Goal: Transaction & Acquisition: Purchase product/service

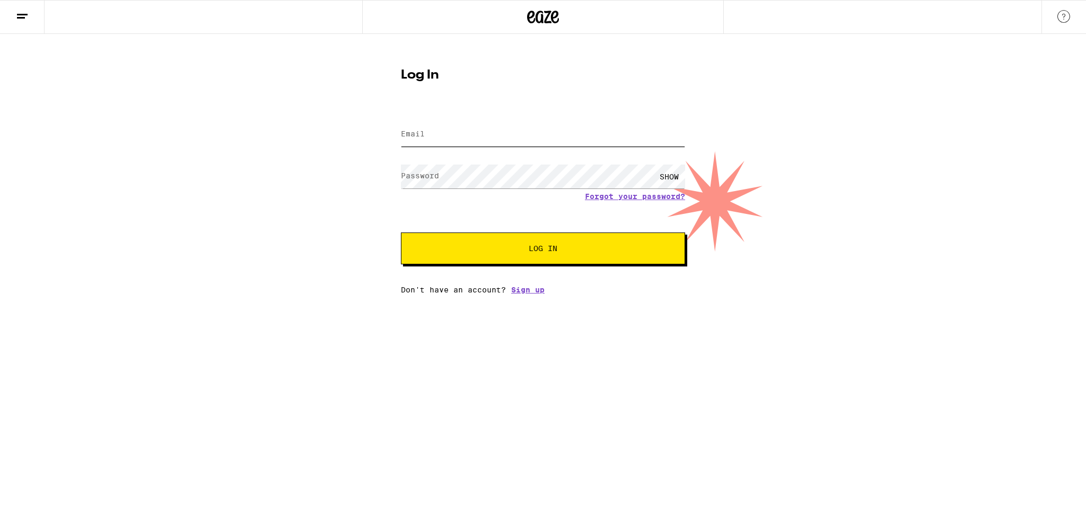
type input "drkoo@drkoo.net"
click at [493, 142] on input "drkoo@drkoo.net" at bounding box center [543, 135] width 284 height 24
click at [429, 256] on button "Log In" at bounding box center [543, 248] width 284 height 32
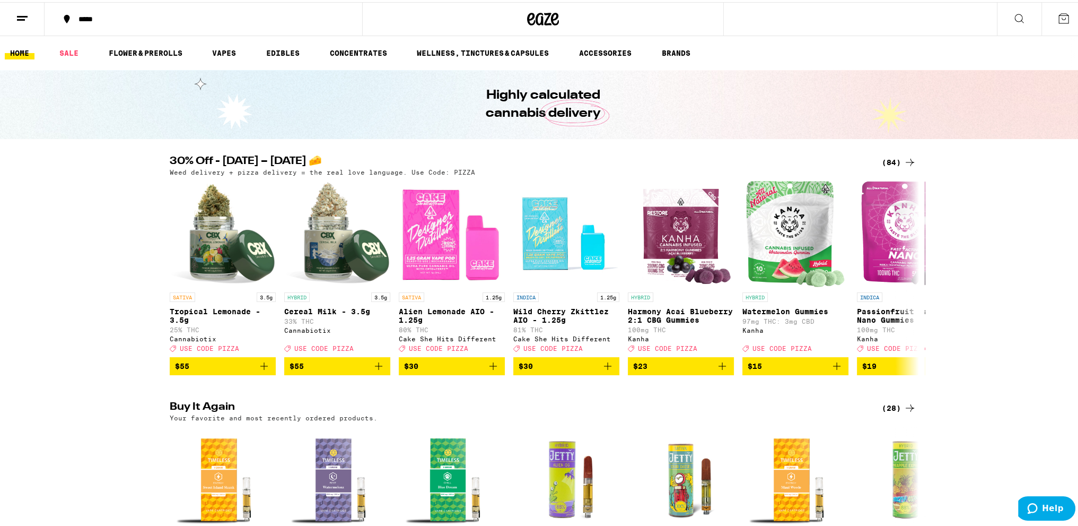
click at [894, 161] on div "(84)" at bounding box center [899, 160] width 34 height 13
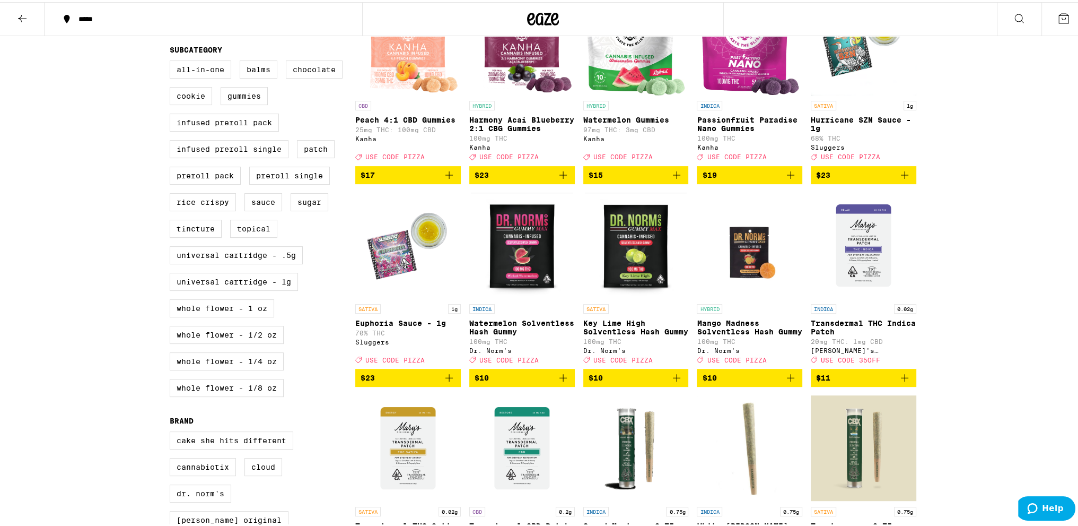
scroll to position [371, 0]
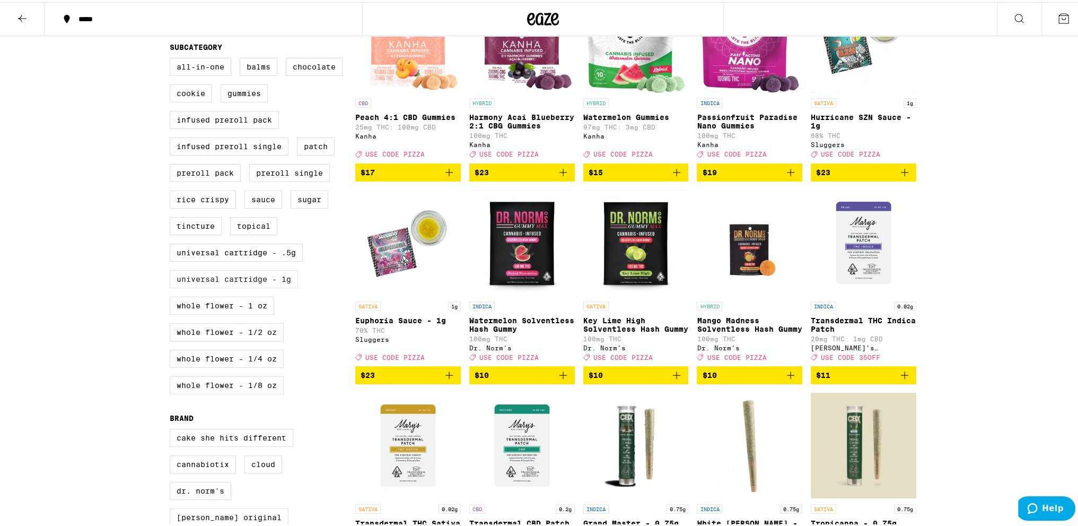
click at [285, 286] on label "Universal Cartridge - 1g" at bounding box center [234, 277] width 128 height 18
click at [172, 58] on input "Universal Cartridge - 1g" at bounding box center [172, 57] width 1 height 1
checkbox input "true"
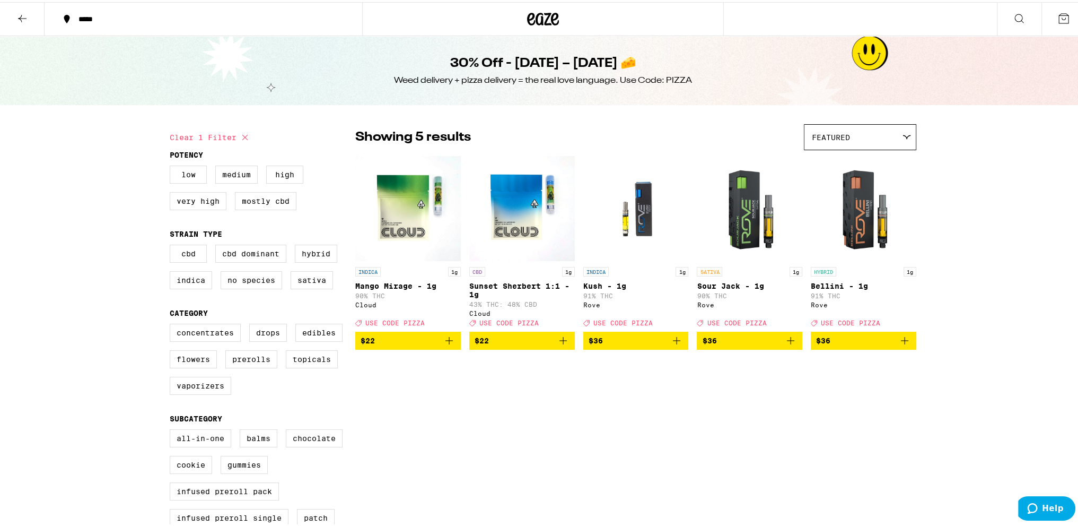
click at [674, 344] on icon "Add to bag" at bounding box center [676, 338] width 13 height 13
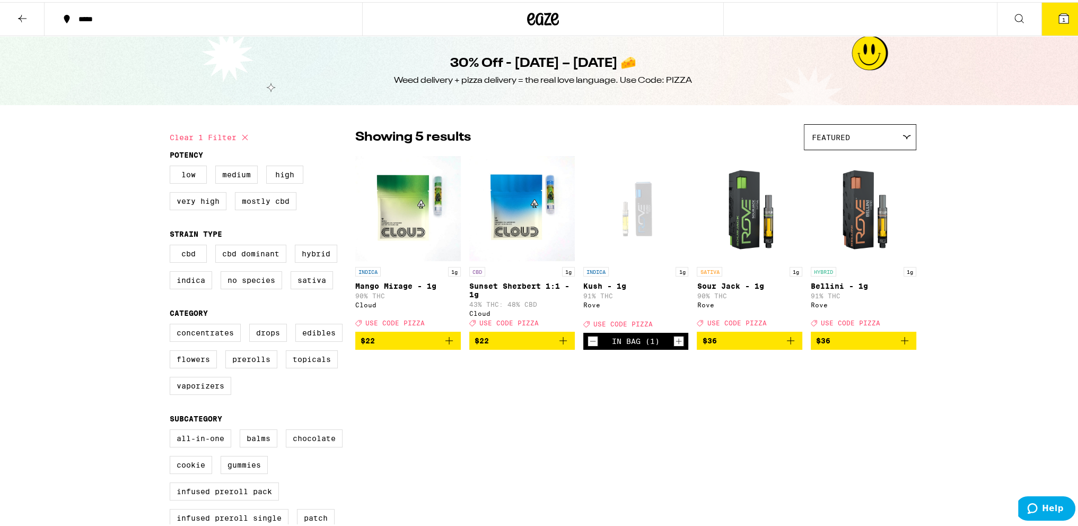
click at [780, 345] on span "$36" at bounding box center [749, 338] width 95 height 13
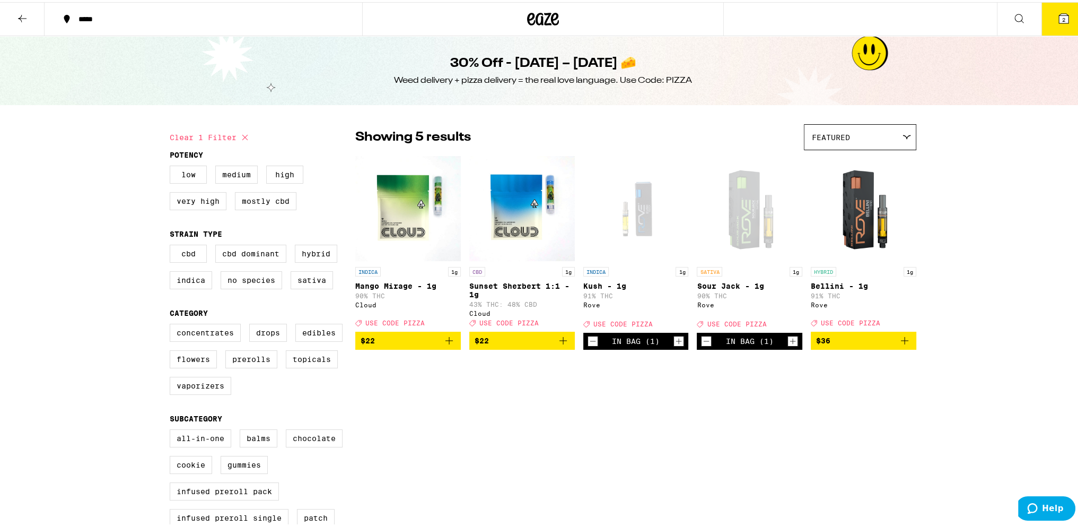
click at [902, 345] on icon "Add to bag" at bounding box center [904, 338] width 13 height 13
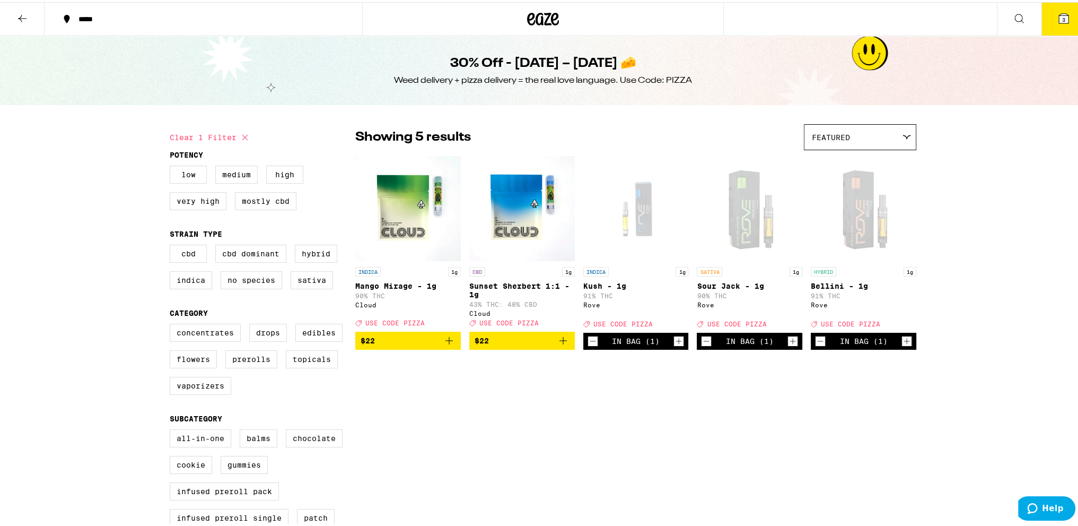
click at [29, 14] on button at bounding box center [22, 17] width 45 height 33
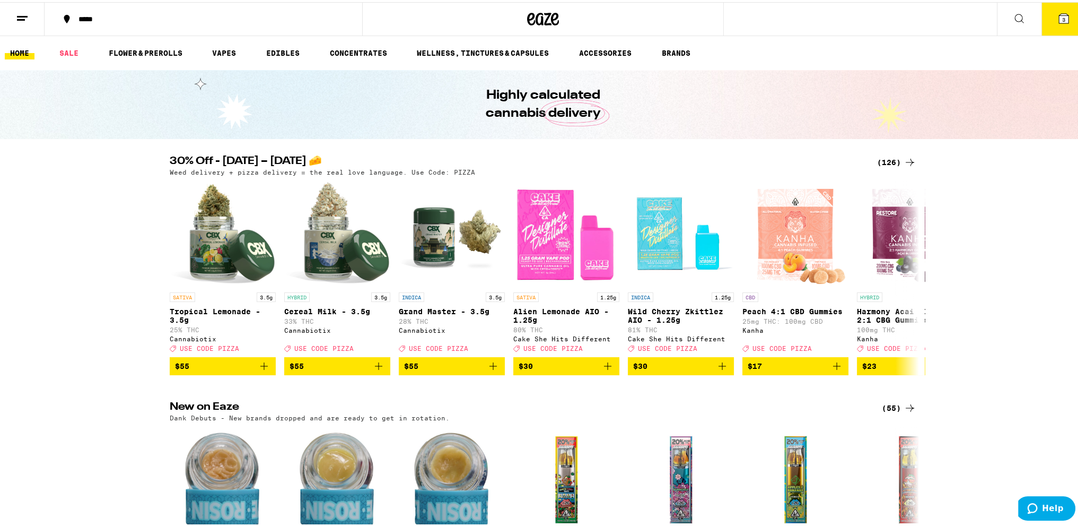
scroll to position [19, 0]
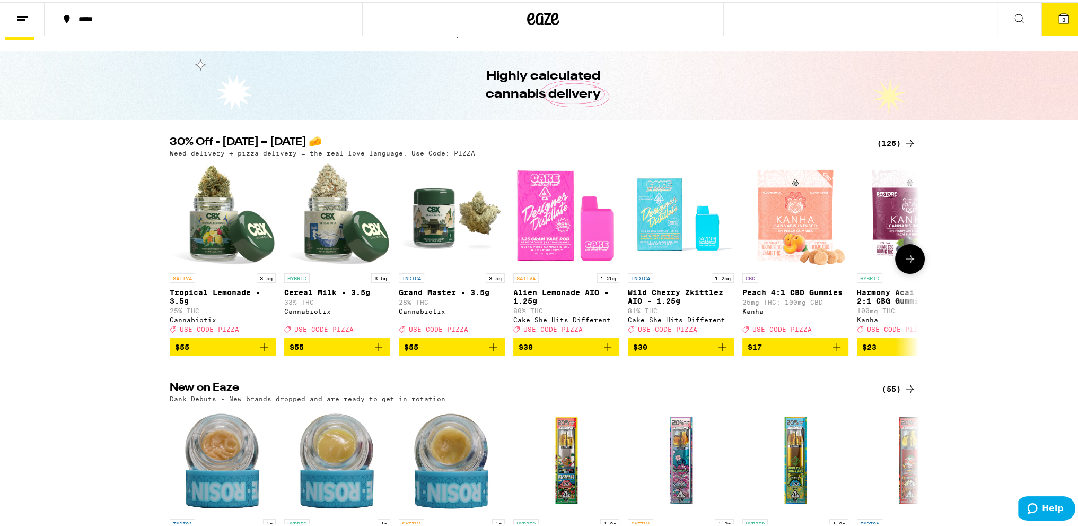
click at [894, 160] on img "Open page for Harmony Acai Blueberry 2:1 CBG Gummies from Kanha" at bounding box center [909, 213] width 103 height 106
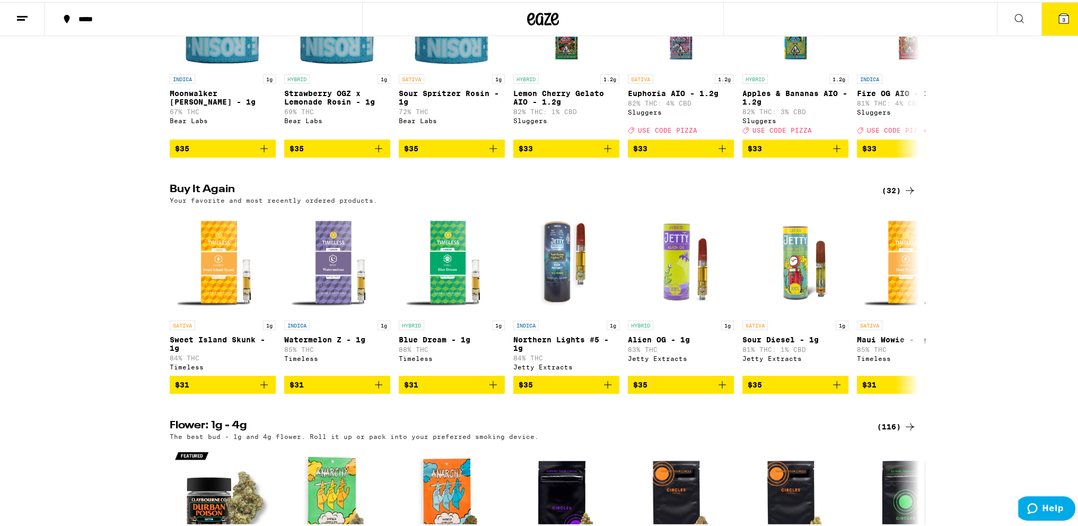
scroll to position [477, 0]
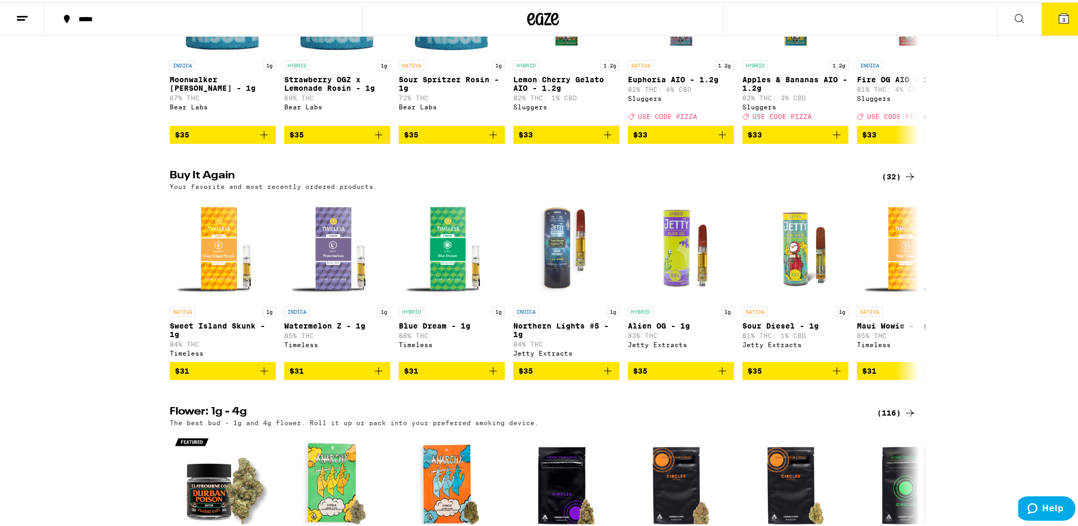
click at [886, 181] on div "(32)" at bounding box center [899, 174] width 34 height 13
click at [908, 181] on icon at bounding box center [910, 174] width 13 height 13
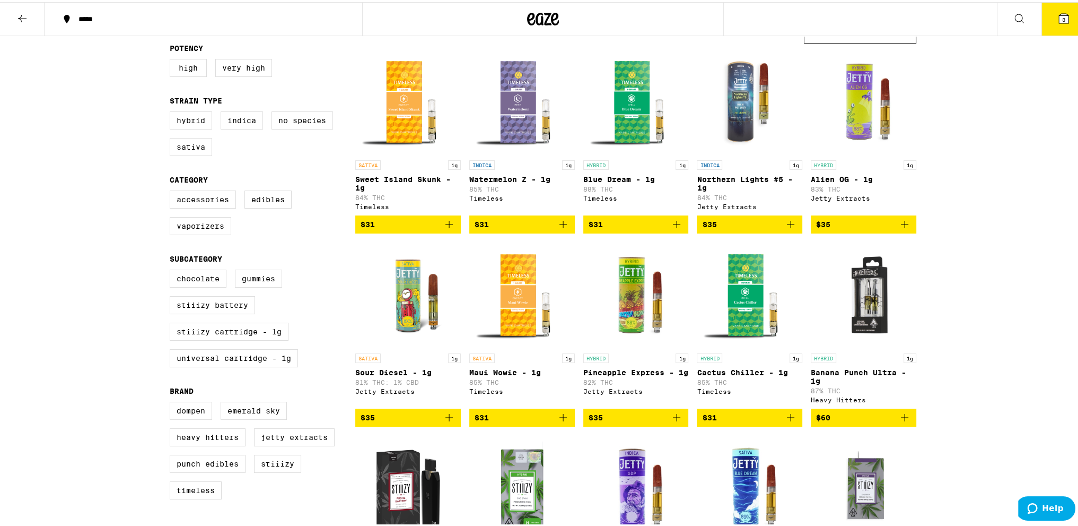
scroll to position [212, 0]
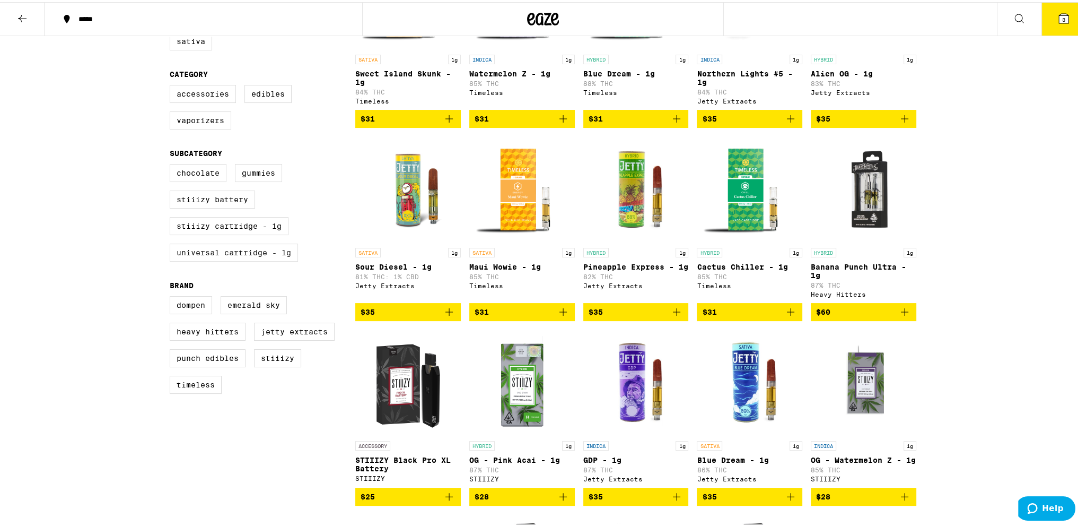
click at [263, 258] on label "Universal Cartridge - 1g" at bounding box center [234, 250] width 128 height 18
click at [172, 164] on input "Universal Cartridge - 1g" at bounding box center [172, 163] width 1 height 1
checkbox input "true"
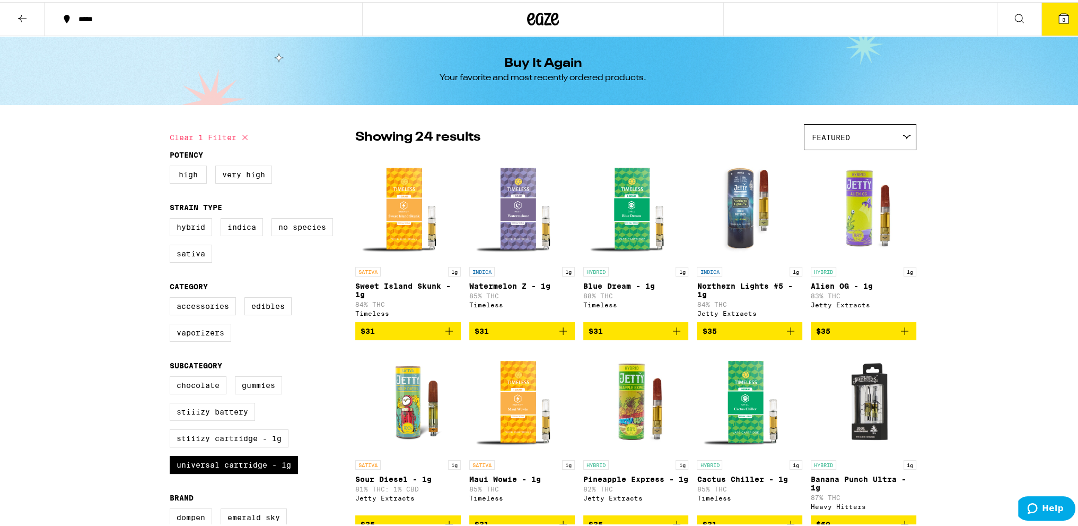
click at [845, 135] on span "Featured" at bounding box center [831, 135] width 38 height 8
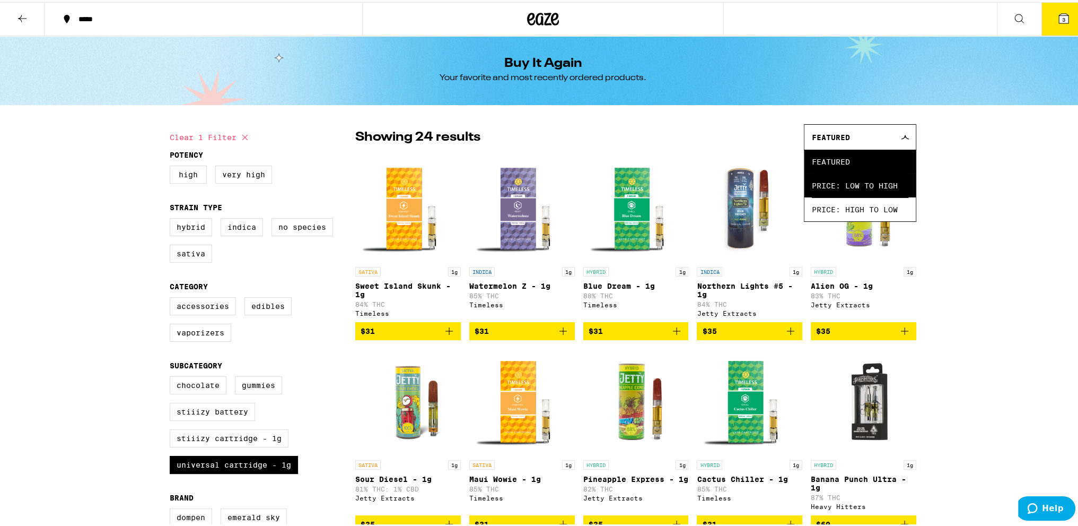
click at [847, 177] on span "Price: Low to High" at bounding box center [860, 183] width 97 height 24
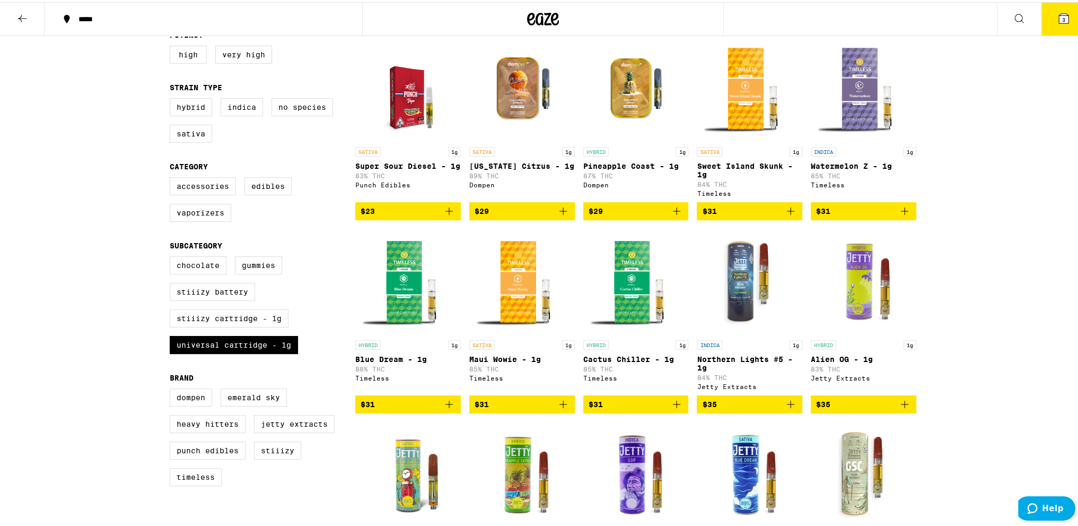
scroll to position [159, 0]
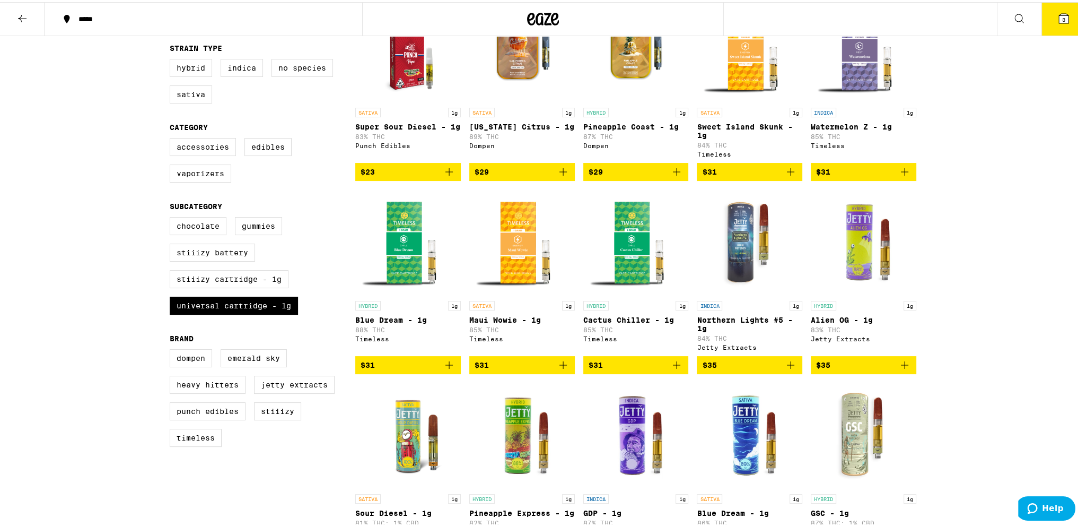
click at [674, 369] on icon "Add to bag" at bounding box center [676, 362] width 13 height 13
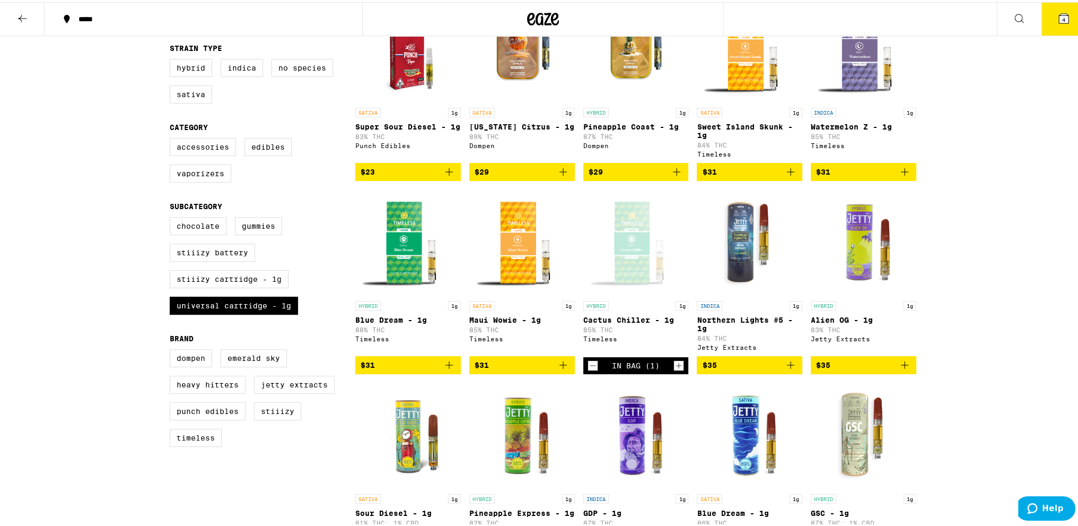
click at [674, 370] on icon "Increment" at bounding box center [679, 363] width 10 height 13
click at [446, 369] on icon "Add to bag" at bounding box center [449, 362] width 13 height 13
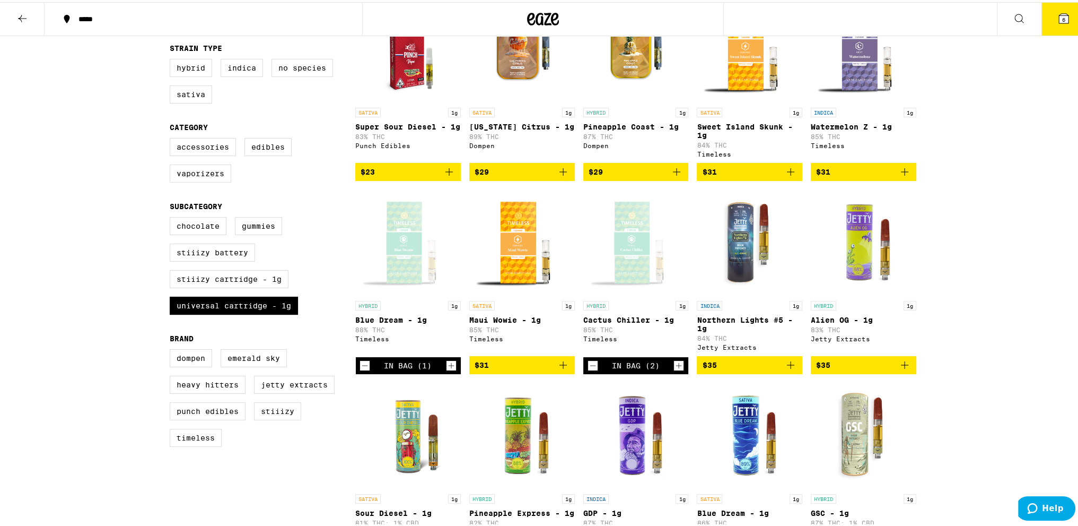
click at [447, 370] on icon "Increment" at bounding box center [452, 363] width 10 height 13
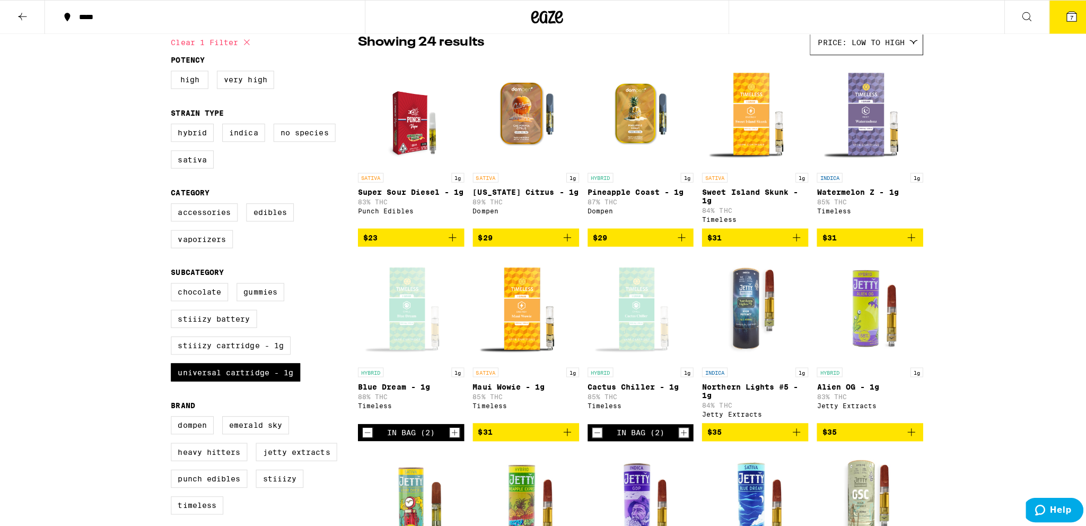
scroll to position [53, 0]
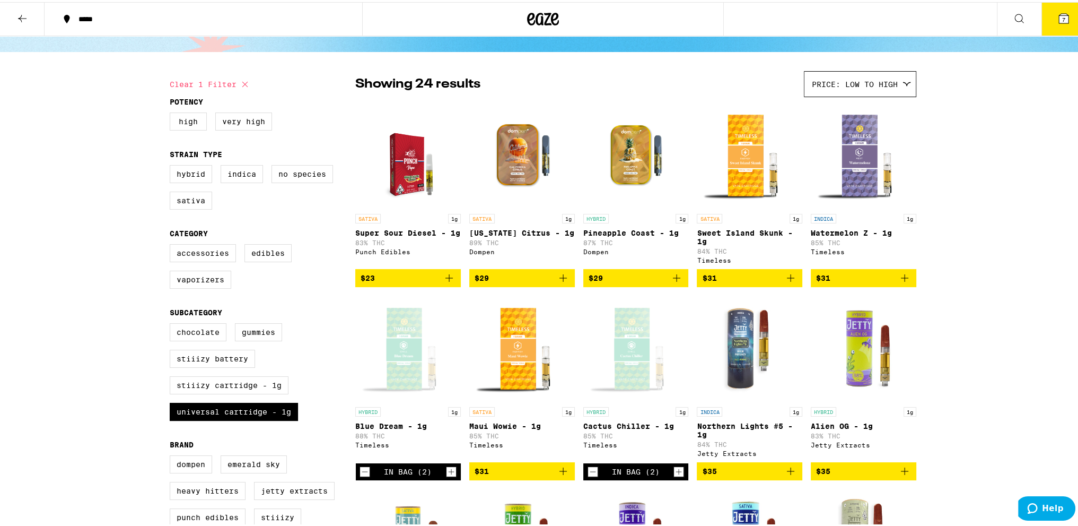
click at [904, 279] on icon "Add to bag" at bounding box center [904, 275] width 13 height 13
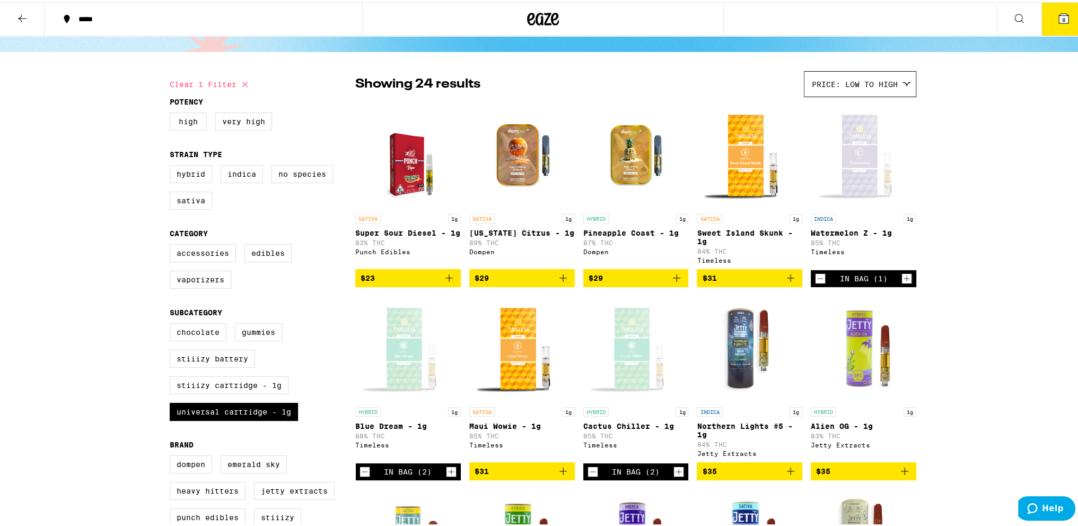
click at [1059, 15] on icon at bounding box center [1064, 17] width 10 height 10
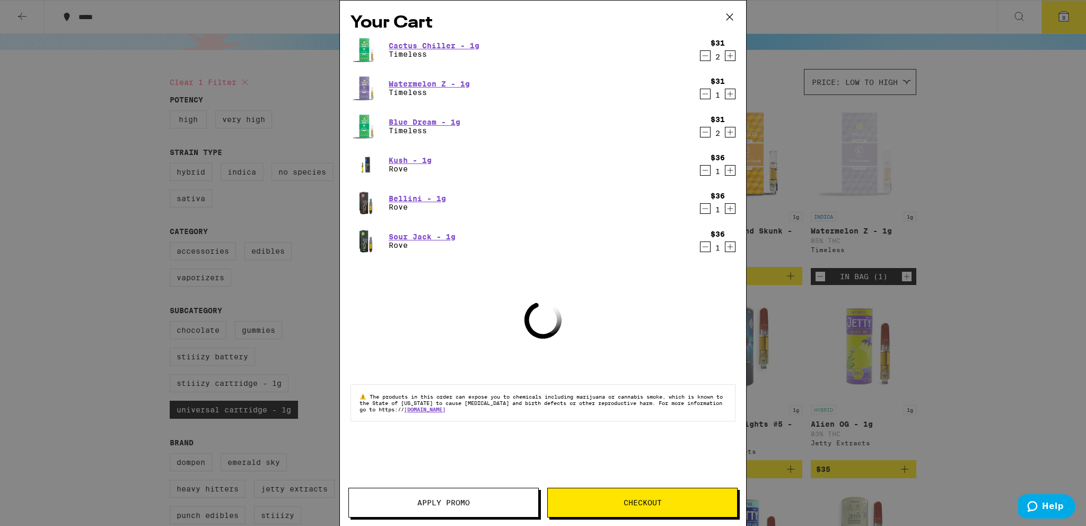
click at [482, 495] on button "Apply Promo" at bounding box center [443, 502] width 190 height 30
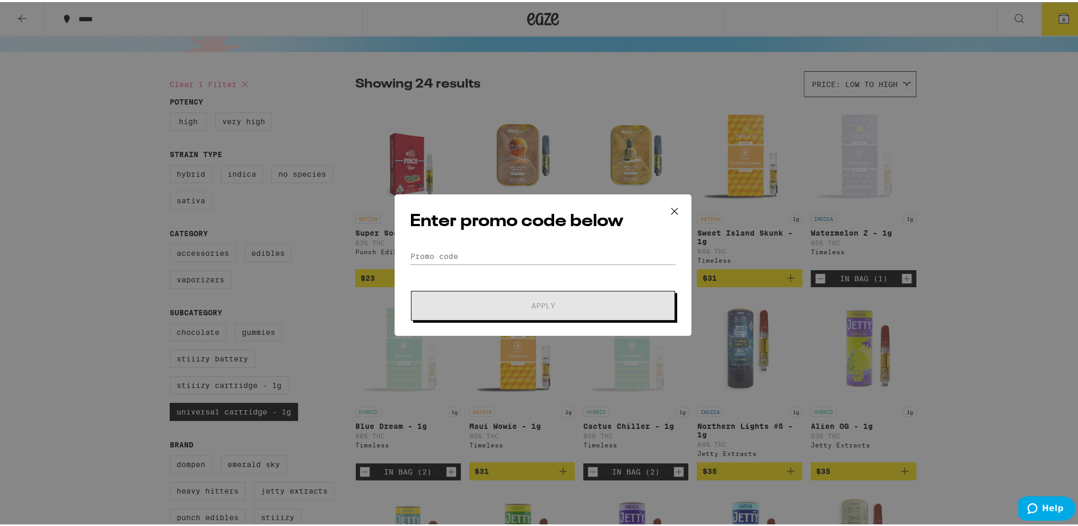
click at [467, 261] on form "Promo Code Apply" at bounding box center [543, 282] width 266 height 72
click at [467, 259] on input "Promo Code" at bounding box center [543, 254] width 266 height 16
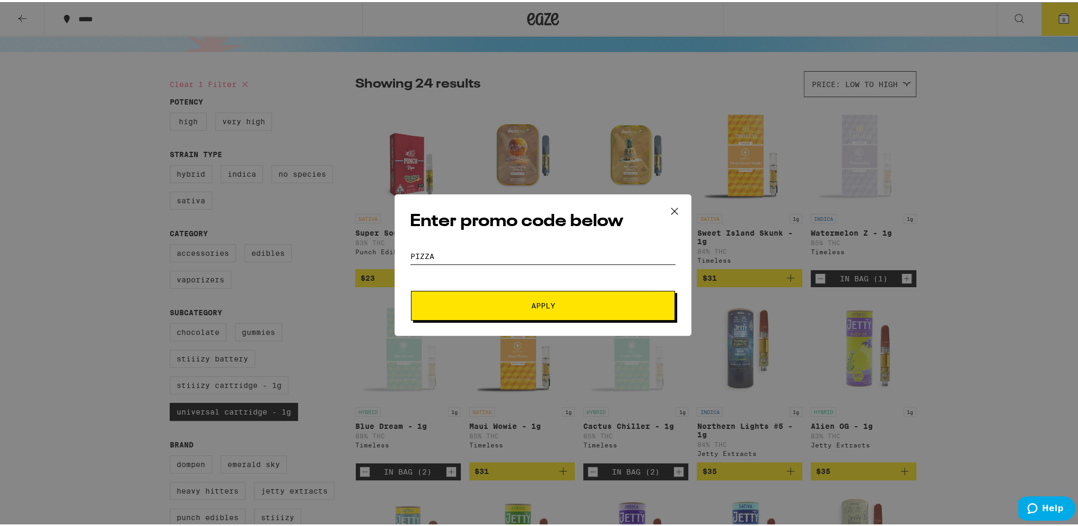
type input "PIZZA"
click at [411, 288] on button "Apply" at bounding box center [543, 303] width 264 height 30
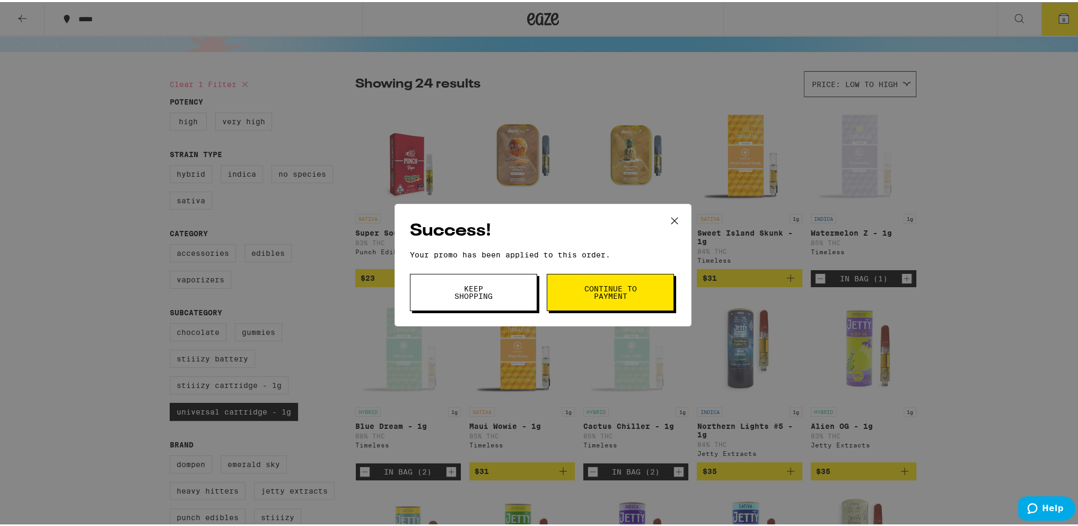
click at [484, 283] on span "Keep Shopping" at bounding box center [474, 290] width 54 height 15
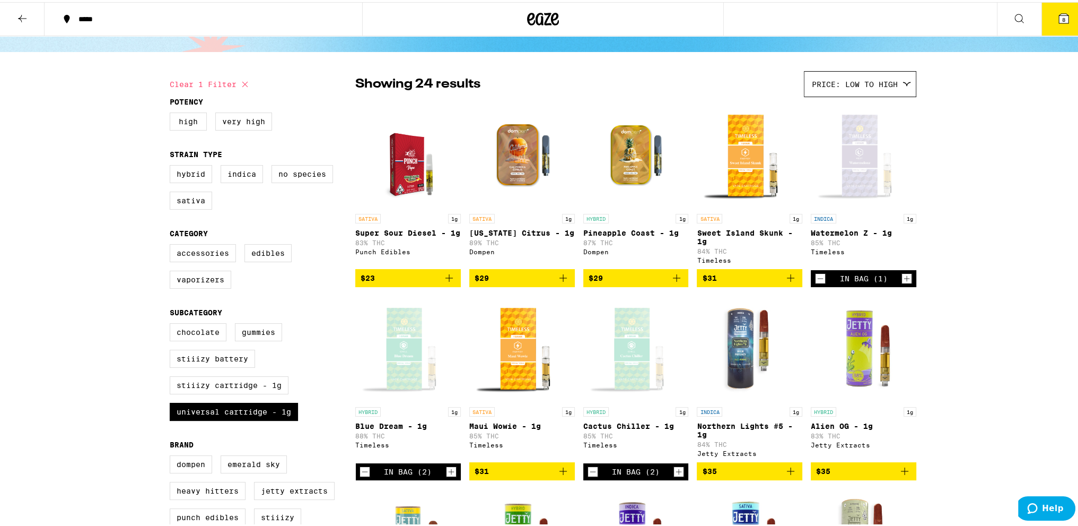
click at [1057, 10] on icon at bounding box center [1063, 16] width 13 height 13
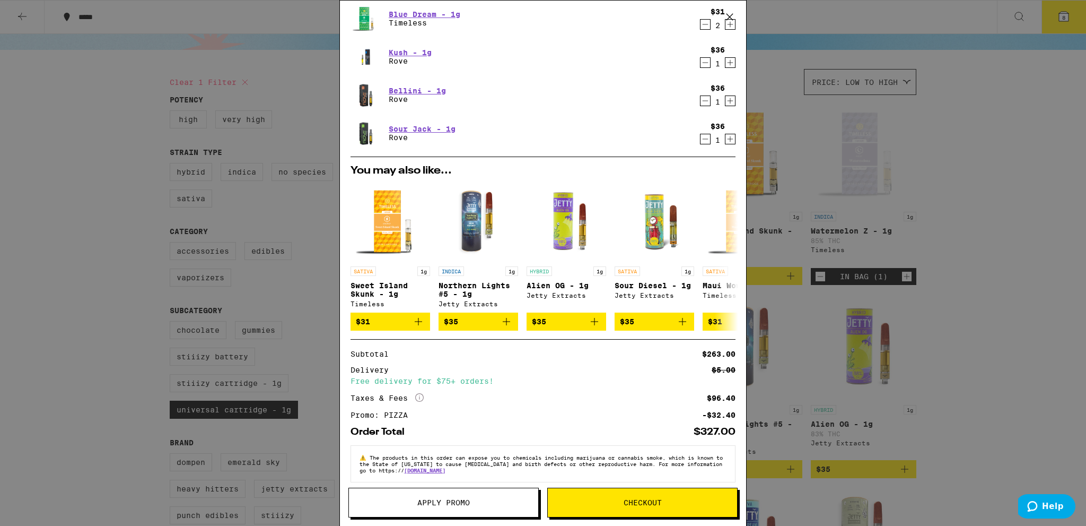
scroll to position [120, 0]
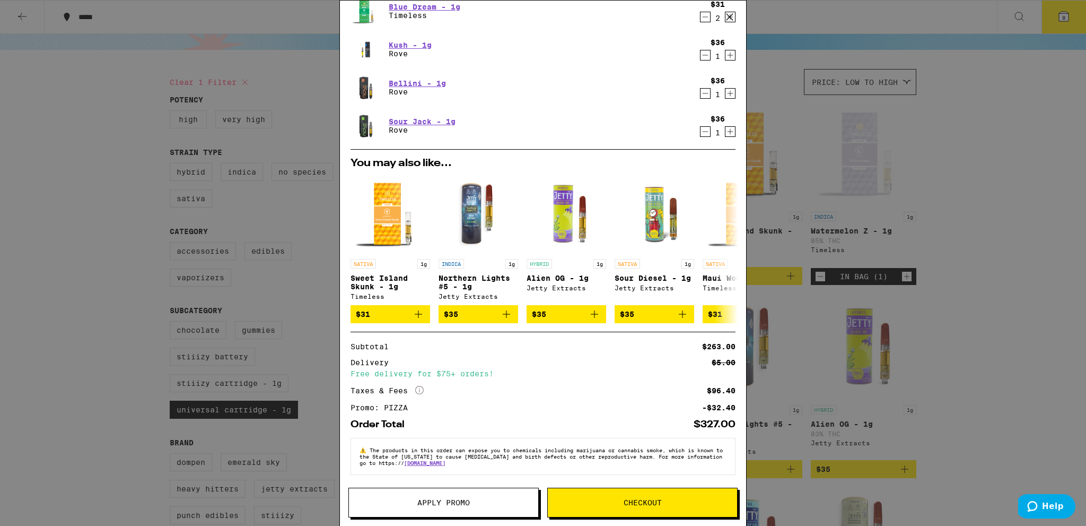
click at [605, 502] on span "Checkout" at bounding box center [642, 501] width 189 height 7
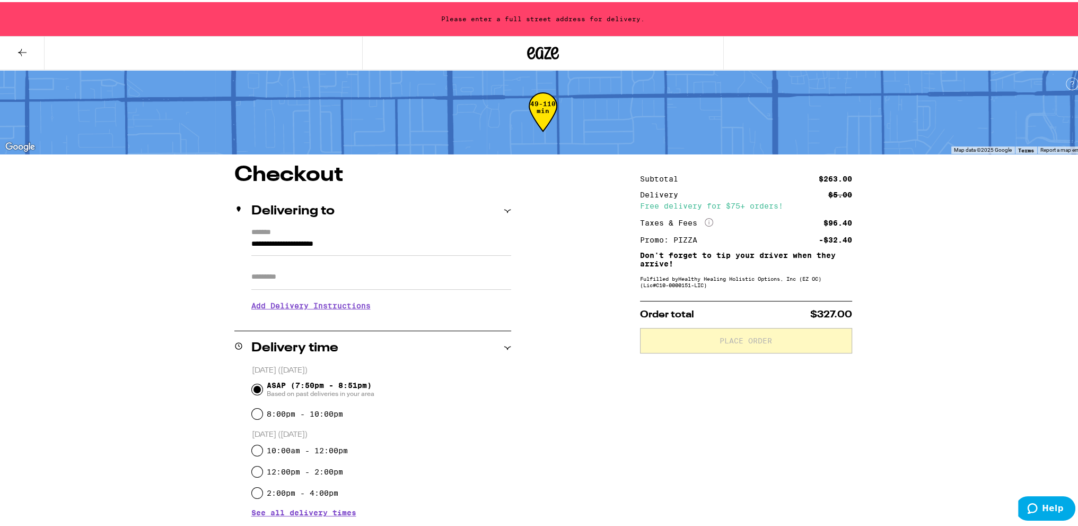
click at [372, 239] on input "**********" at bounding box center [381, 244] width 260 height 18
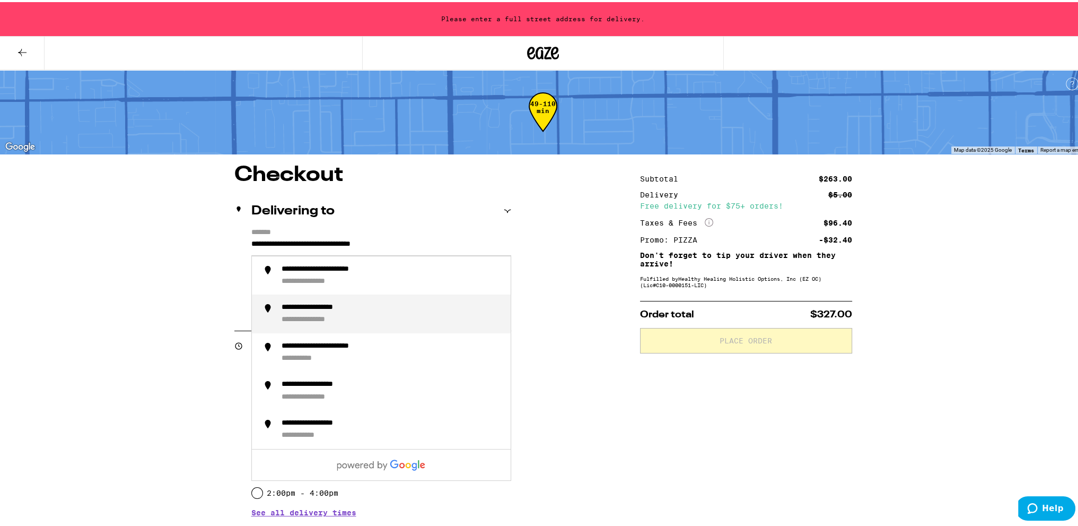
type input "**********"
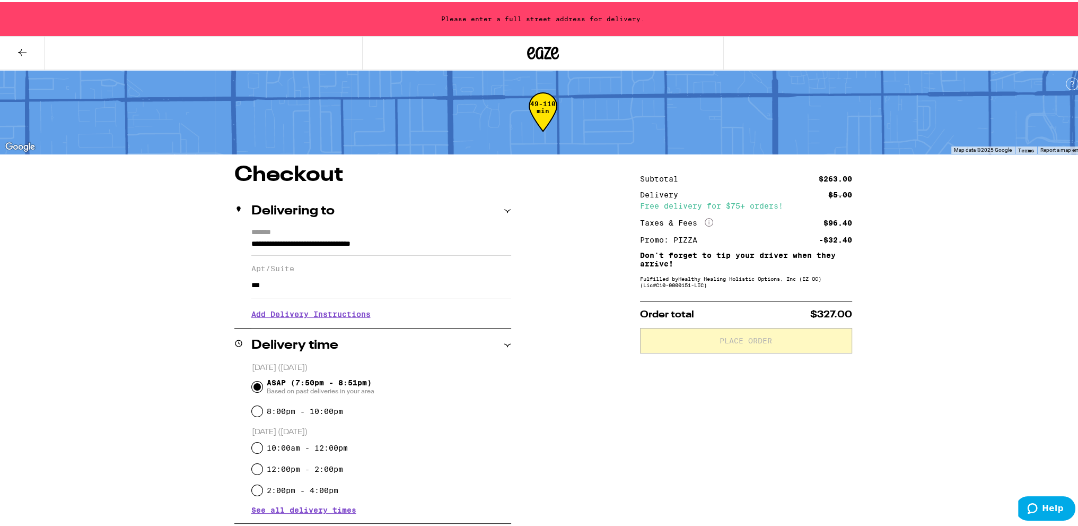
type input "***"
click at [558, 317] on div "**********" at bounding box center [543, 535] width 764 height 747
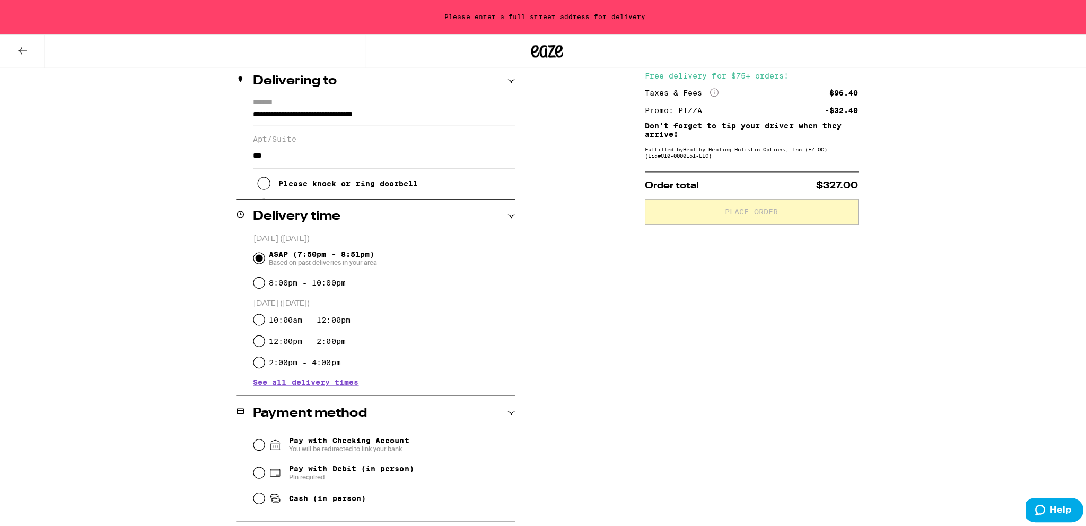
scroll to position [0, 0]
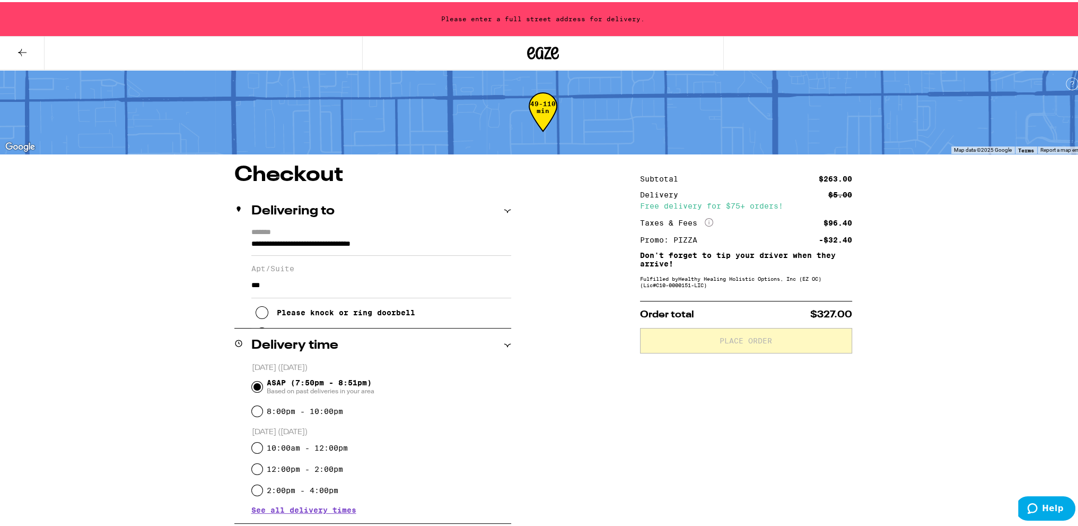
click at [354, 273] on input "***" at bounding box center [381, 282] width 260 height 25
click at [504, 207] on icon at bounding box center [507, 208] width 7 height 3
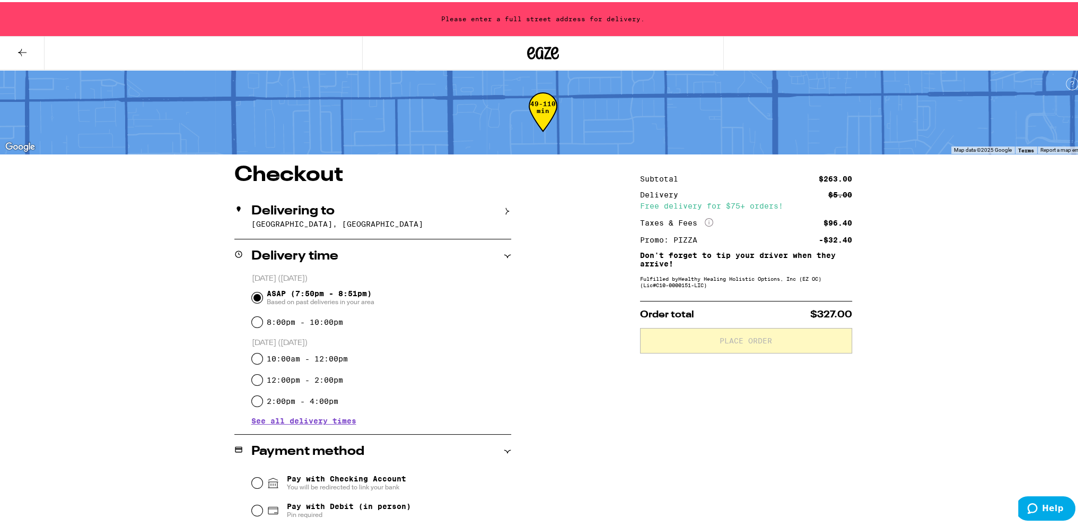
click at [504, 207] on icon at bounding box center [507, 208] width 7 height 7
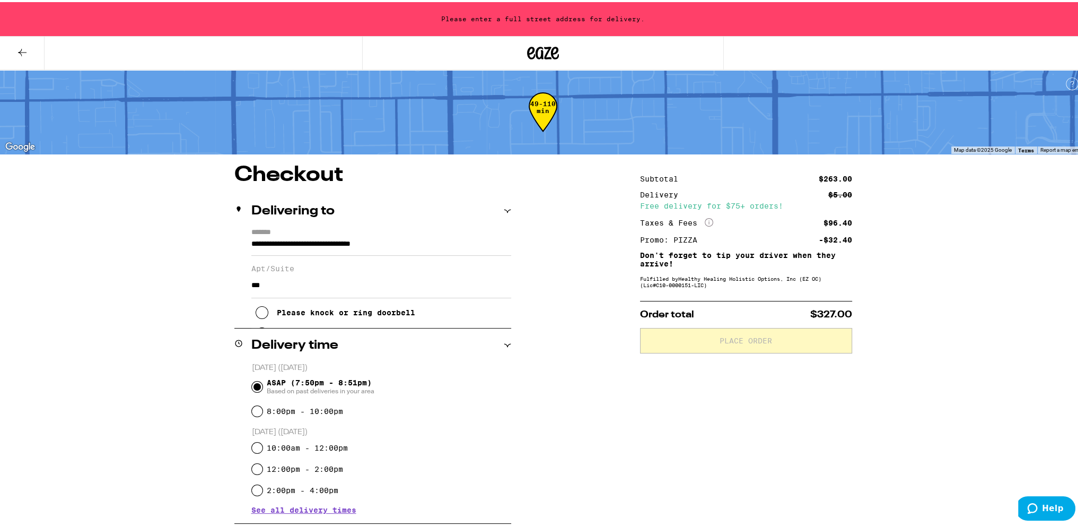
click at [268, 312] on button "Please knock or ring doorbell" at bounding box center [336, 310] width 160 height 21
click at [299, 277] on input "***" at bounding box center [381, 282] width 260 height 25
click at [237, 211] on icon at bounding box center [238, 207] width 8 height 8
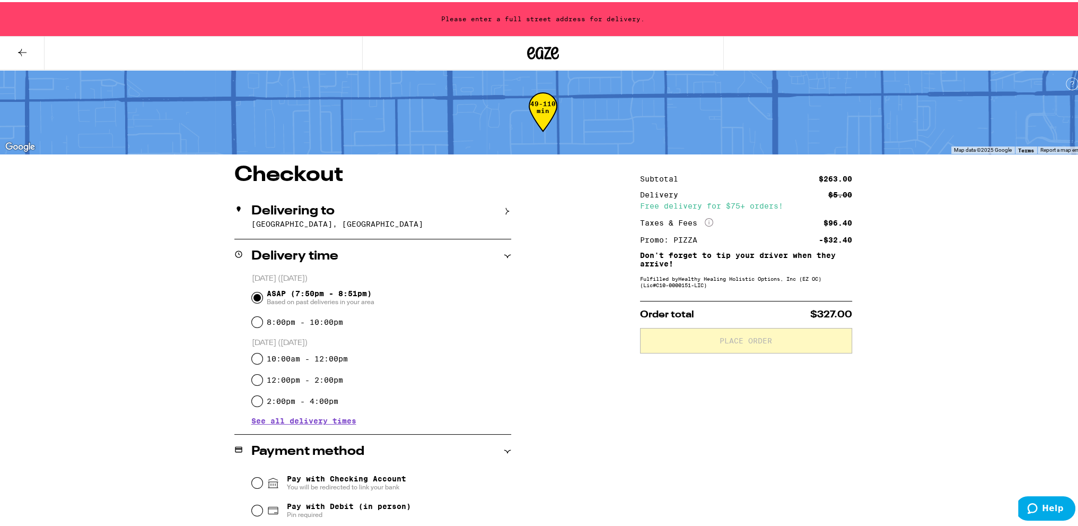
click at [237, 211] on icon at bounding box center [238, 207] width 8 height 8
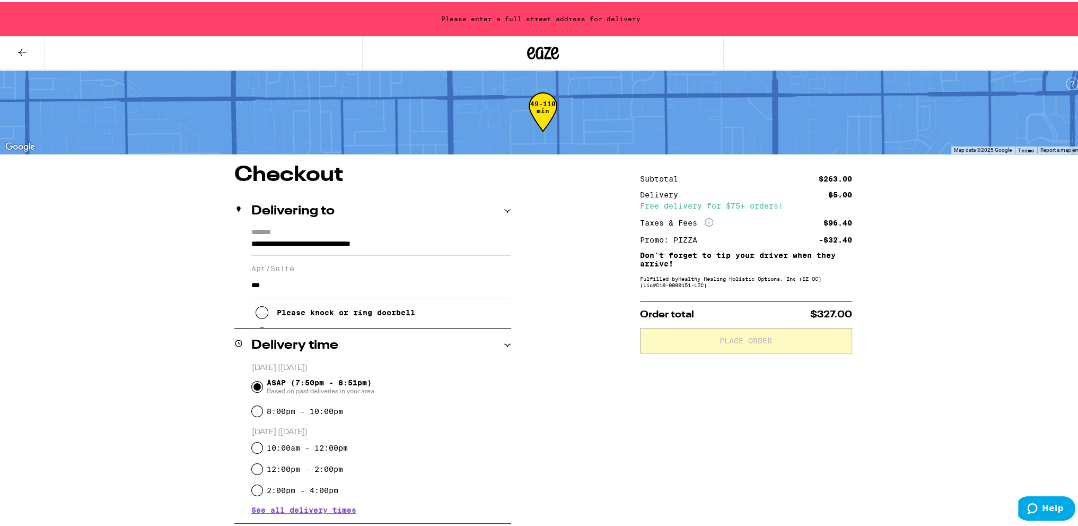
click at [375, 321] on button "Please knock or ring doorbell" at bounding box center [336, 310] width 160 height 21
click at [389, 349] on div "Delivery time" at bounding box center [372, 343] width 277 height 13
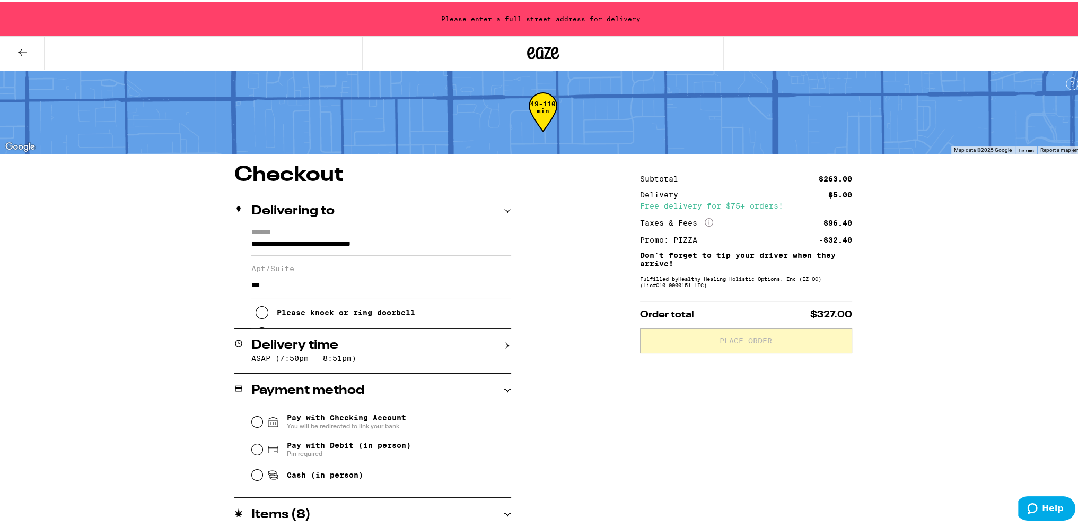
click at [336, 326] on div "**********" at bounding box center [372, 276] width 277 height 100
click at [329, 349] on h2 "Delivery time" at bounding box center [294, 343] width 87 height 13
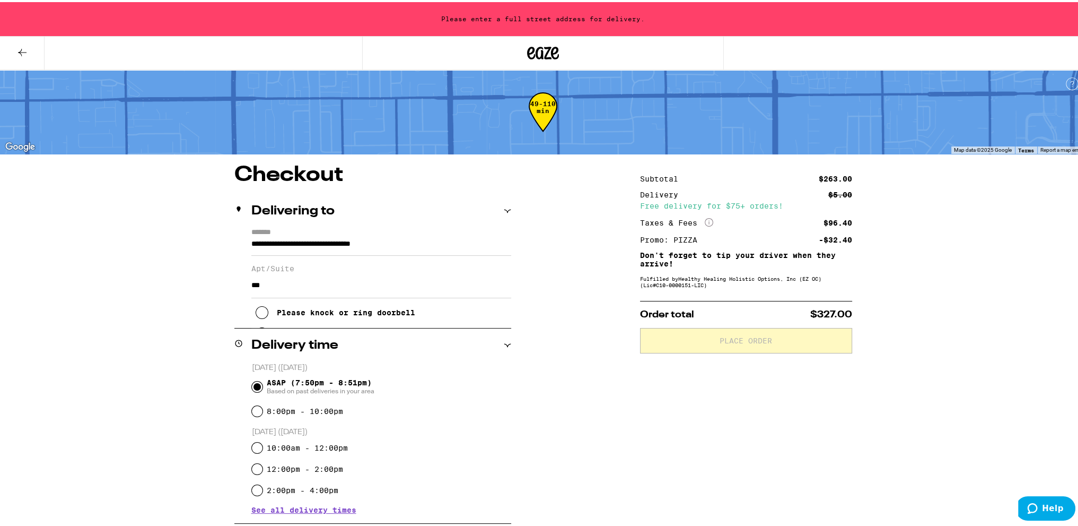
click at [27, 57] on button at bounding box center [22, 50] width 45 height 33
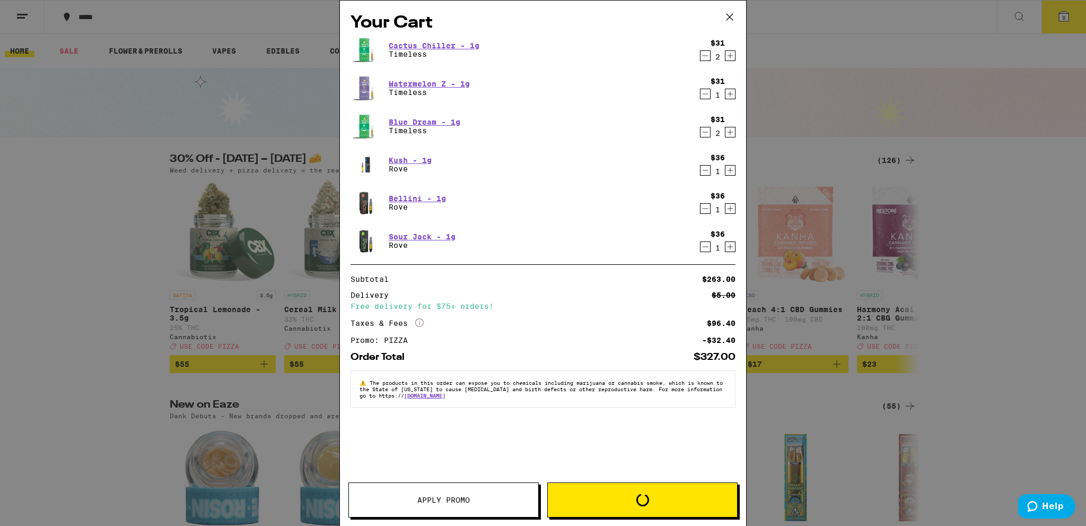
click at [605, 502] on span "Loading" at bounding box center [642, 499] width 189 height 13
click at [635, 436] on div "Your Cart Cactus Chiller - 1g Timeless $31 2 Watermelon Z - 1g Timeless $31 1 B…" at bounding box center [543, 247] width 406 height 493
click at [730, 23] on icon at bounding box center [730, 17] width 16 height 16
click at [727, 12] on icon at bounding box center [730, 17] width 16 height 16
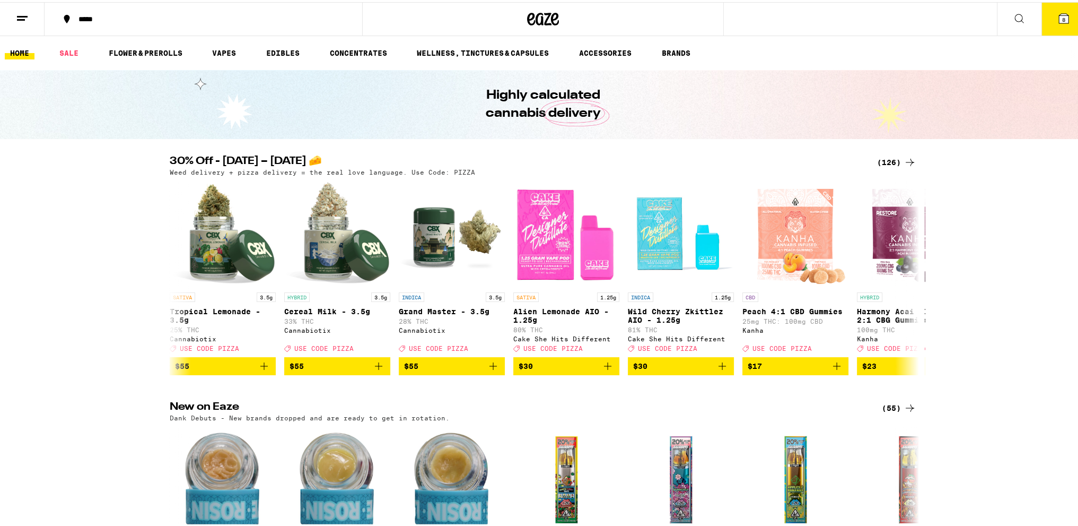
click at [1062, 16] on span "8" at bounding box center [1063, 17] width 3 height 6
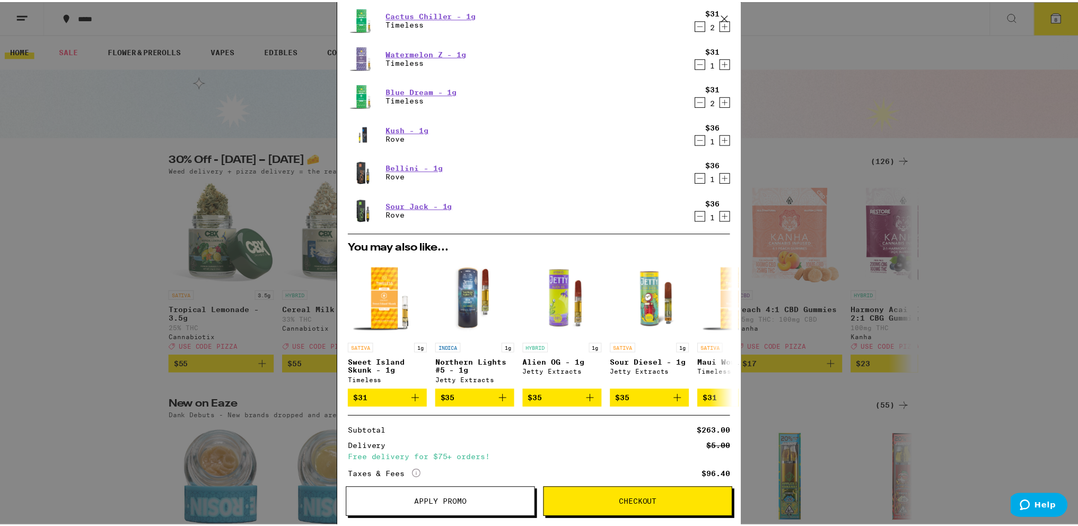
scroll to position [120, 0]
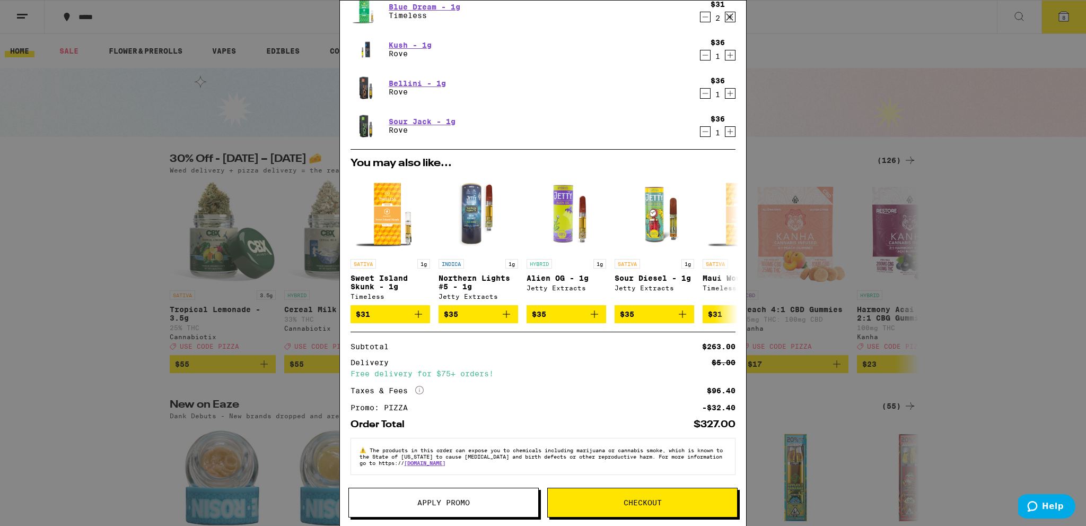
click at [600, 502] on span "Checkout" at bounding box center [642, 501] width 189 height 7
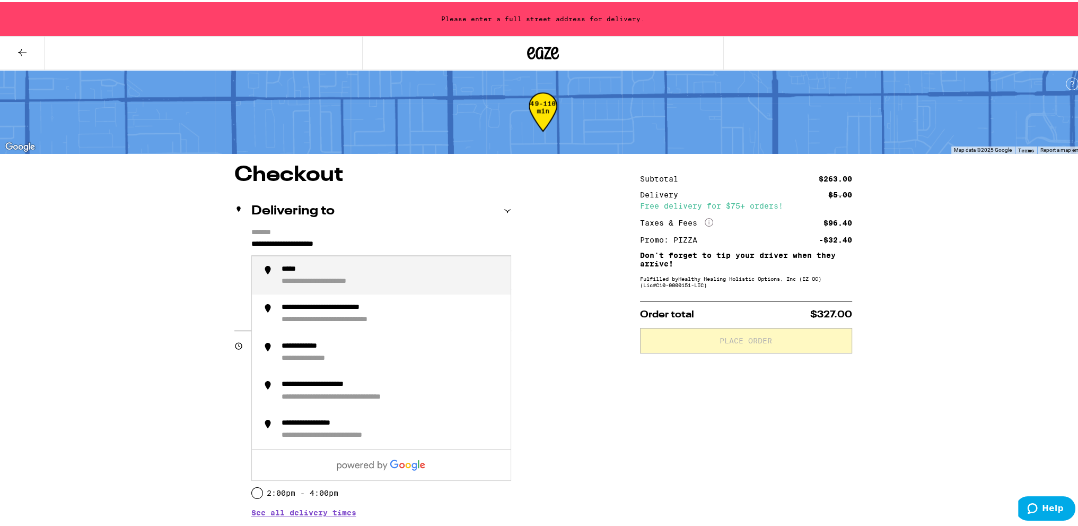
drag, startPoint x: 377, startPoint y: 239, endPoint x: 185, endPoint y: 241, distance: 191.5
click at [299, 297] on li "**********" at bounding box center [381, 311] width 259 height 39
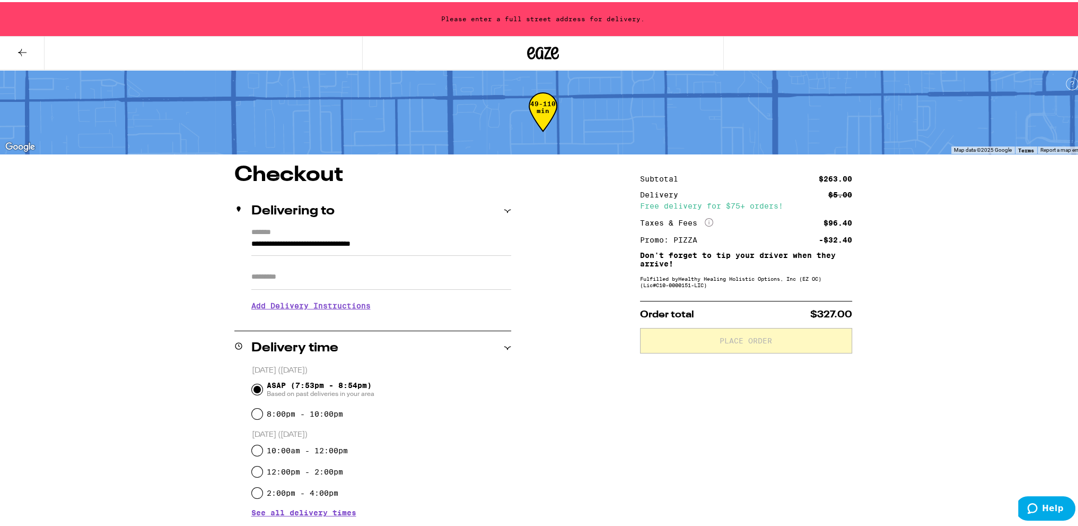
type input "**********"
click at [286, 269] on div "**********" at bounding box center [372, 271] width 277 height 91
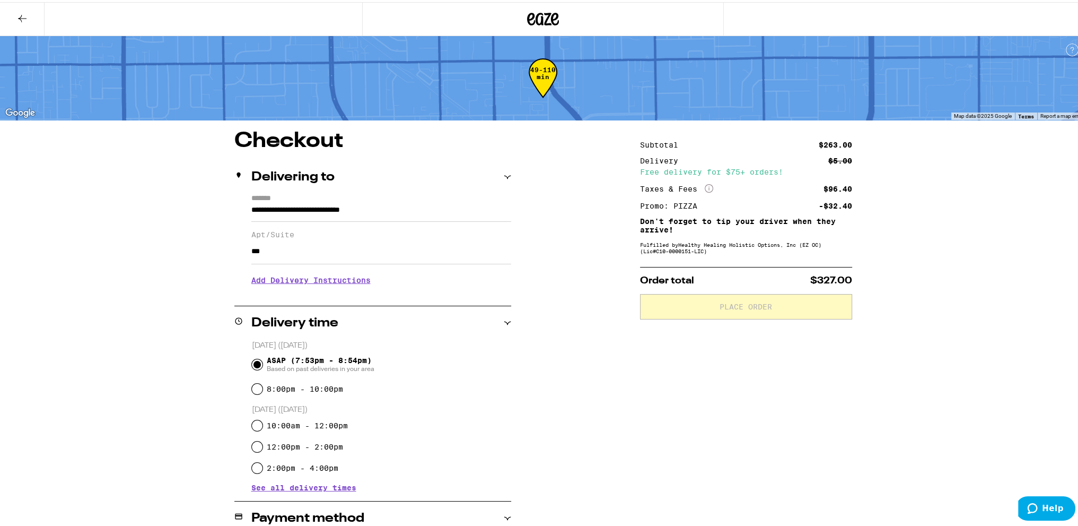
type input "***"
click at [349, 281] on h3 "Add Delivery Instructions" at bounding box center [381, 278] width 260 height 24
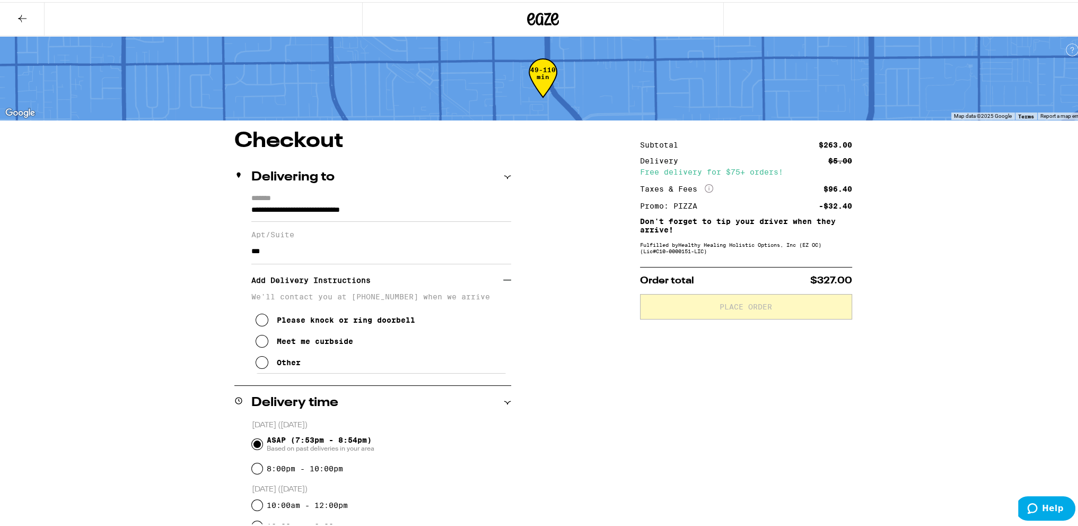
click at [286, 364] on div "Other" at bounding box center [289, 360] width 24 height 8
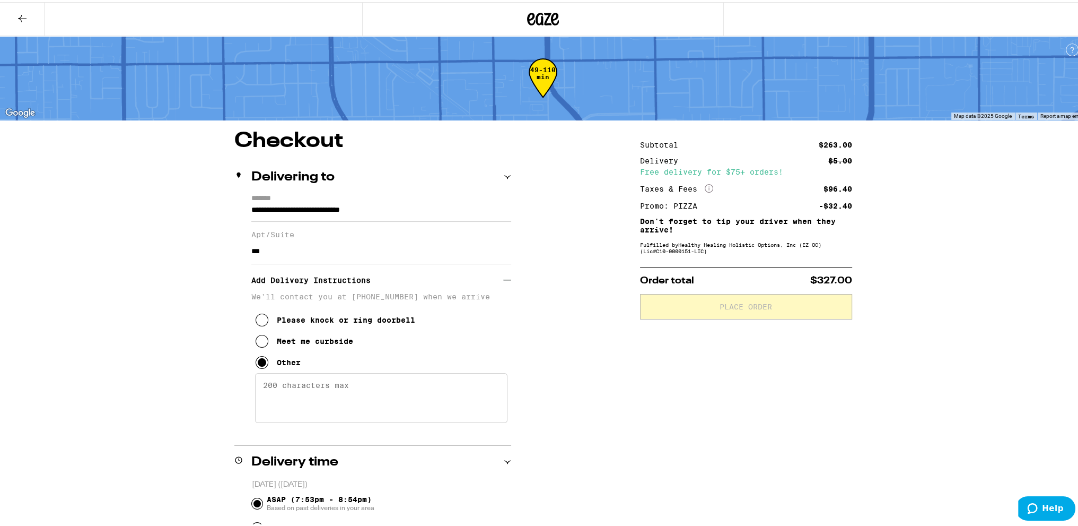
click at [312, 396] on textarea "Enter any other delivery instructions you want driver to know" at bounding box center [381, 396] width 252 height 50
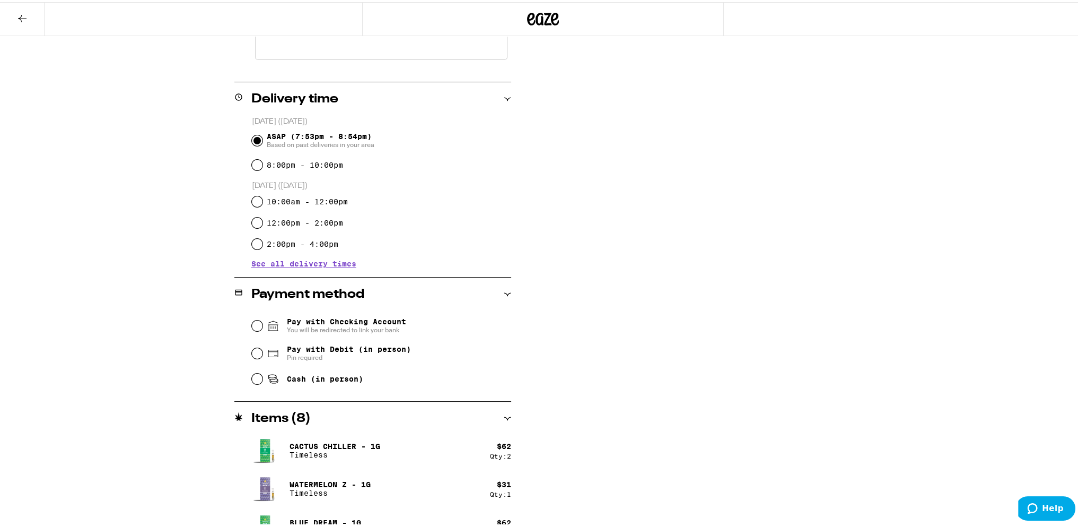
scroll to position [371, 0]
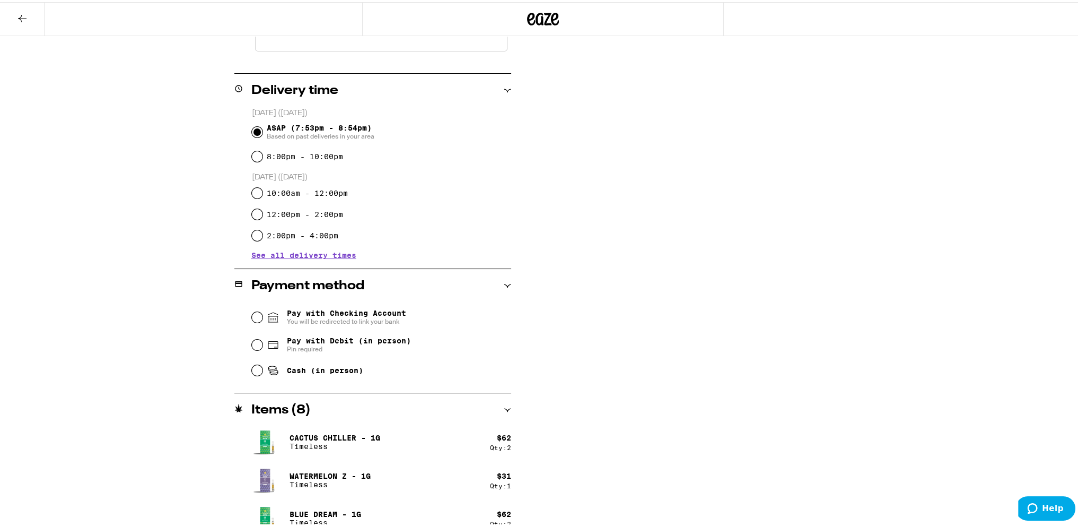
type textarea "#005 at the gate. Text me when you are close so that I can walk out to the gate"
click at [318, 372] on span "Cash (in person)" at bounding box center [325, 368] width 76 height 8
click at [263, 372] on input "Cash (in person)" at bounding box center [257, 368] width 11 height 11
radio input "true"
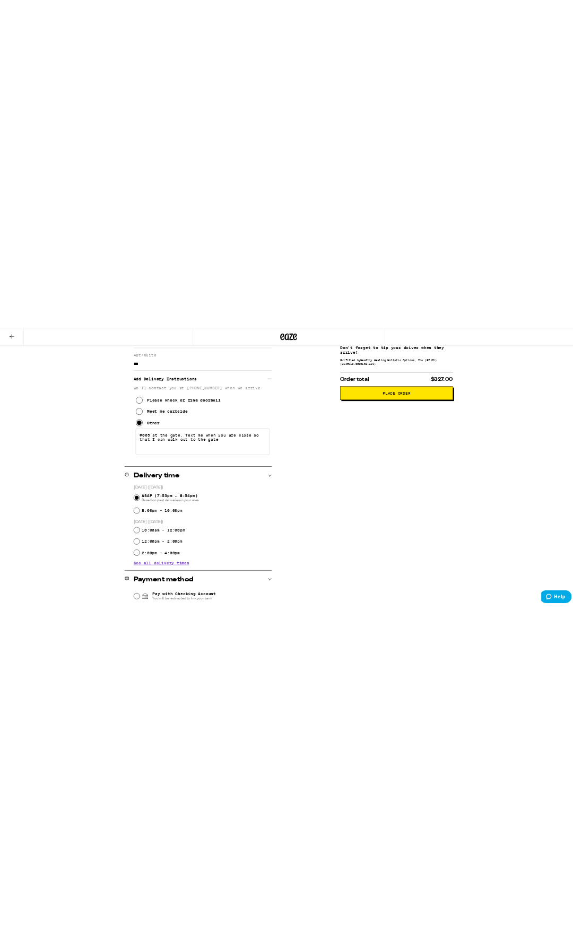
scroll to position [0, 0]
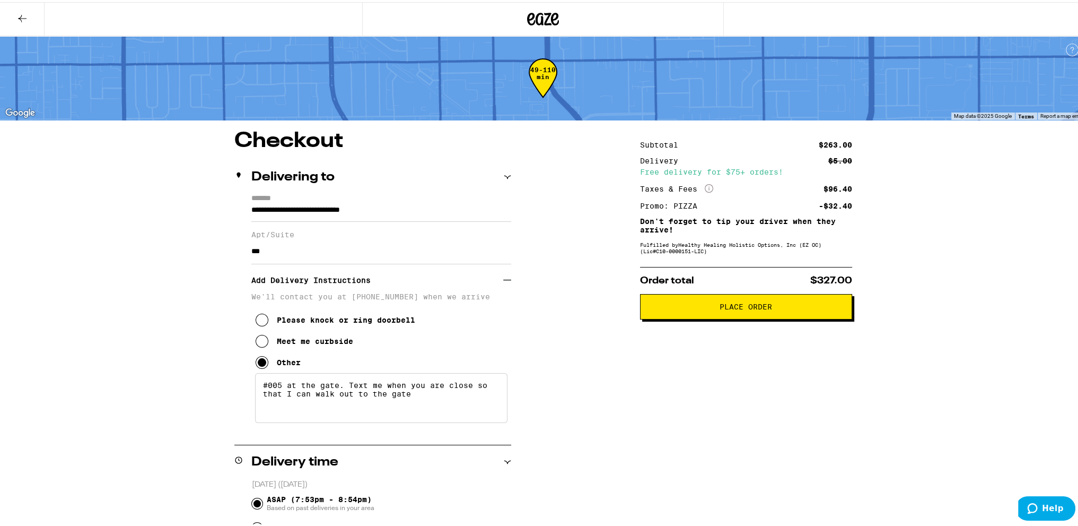
click at [694, 307] on span "Place Order" at bounding box center [746, 304] width 194 height 7
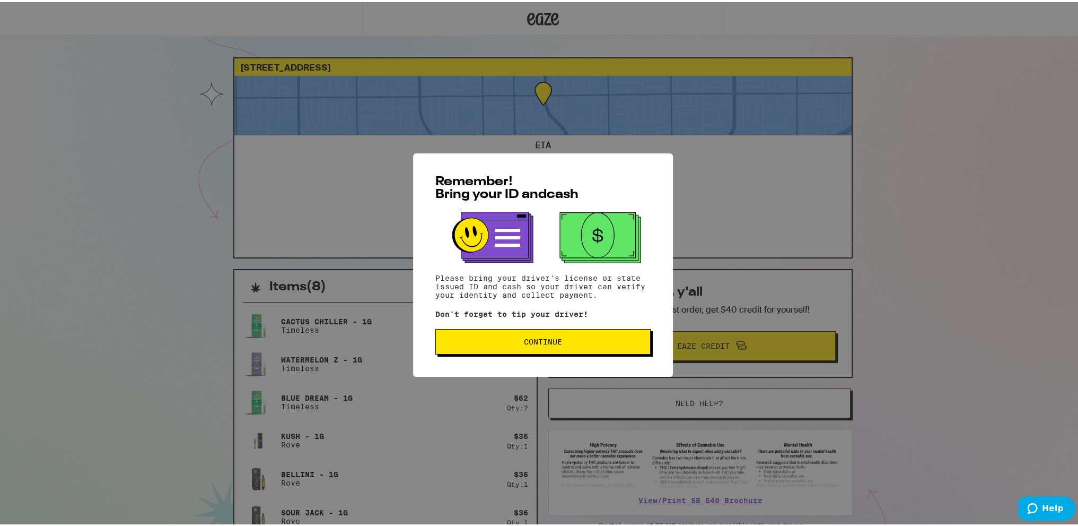
click at [545, 340] on span "Continue" at bounding box center [543, 339] width 38 height 7
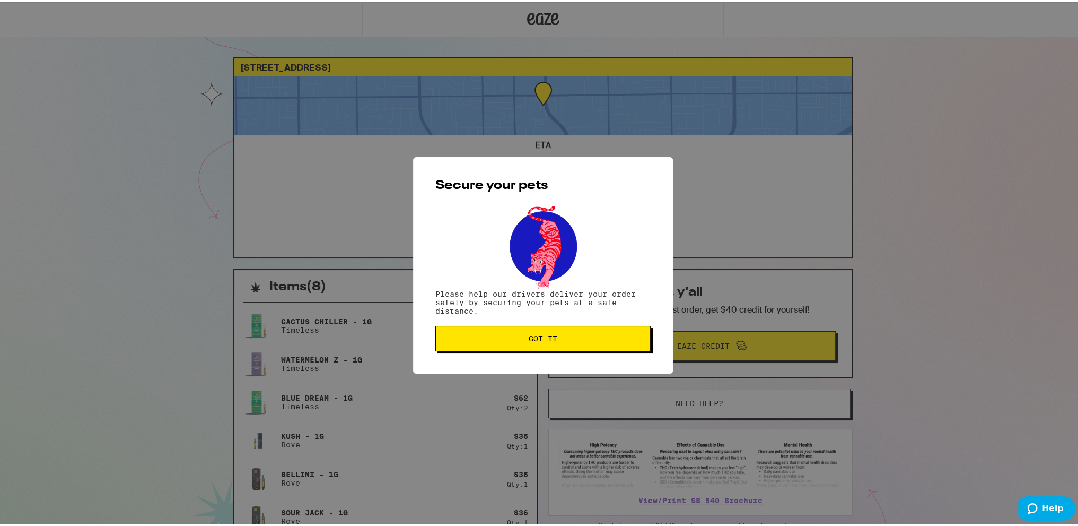
click at [558, 341] on button "Got it" at bounding box center [542, 335] width 215 height 25
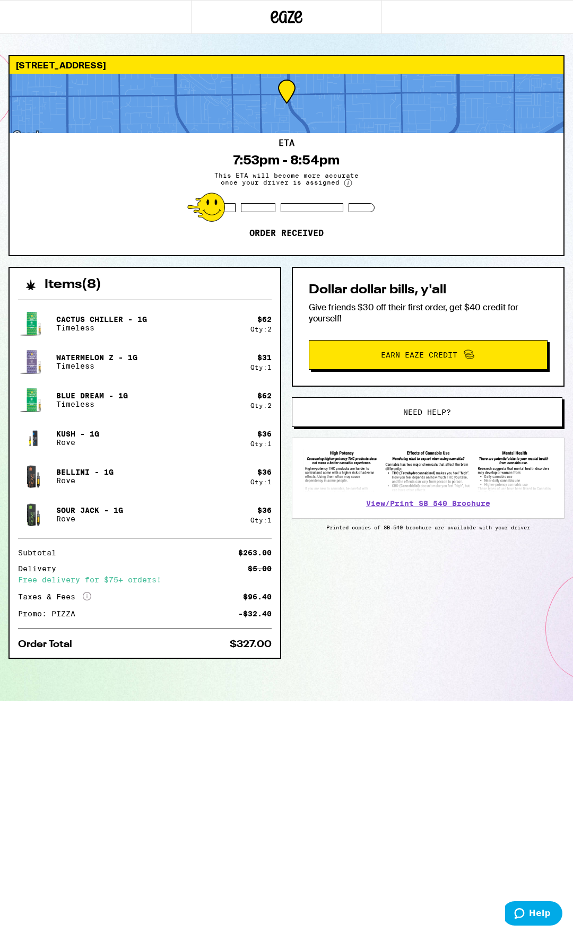
click at [375, 525] on div "Items ( 8 ) Cactus Chiller - 1g Timeless $ 62 Qty: 2 Watermelon Z - 1g Timeless…" at bounding box center [286, 484] width 556 height 434
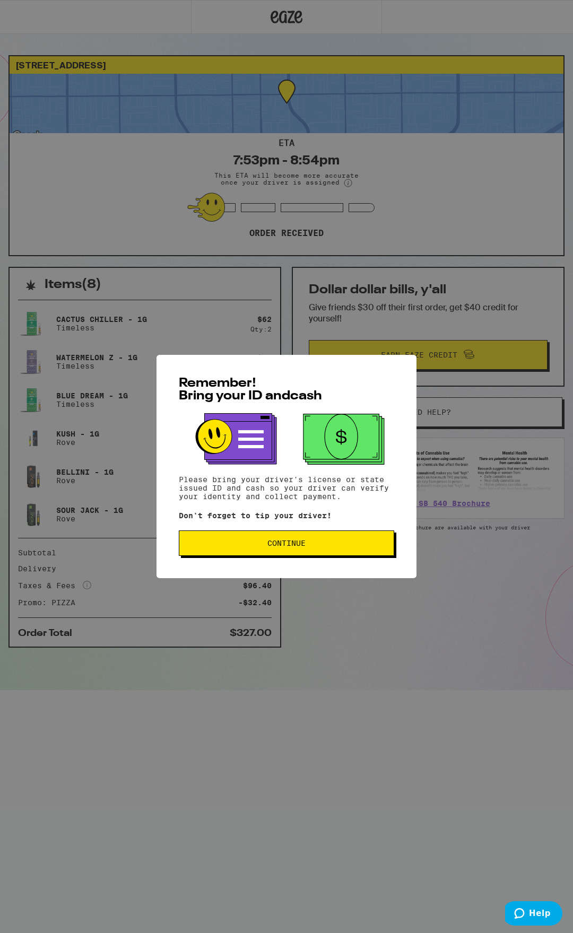
click at [328, 554] on button "Continue" at bounding box center [286, 542] width 215 height 25
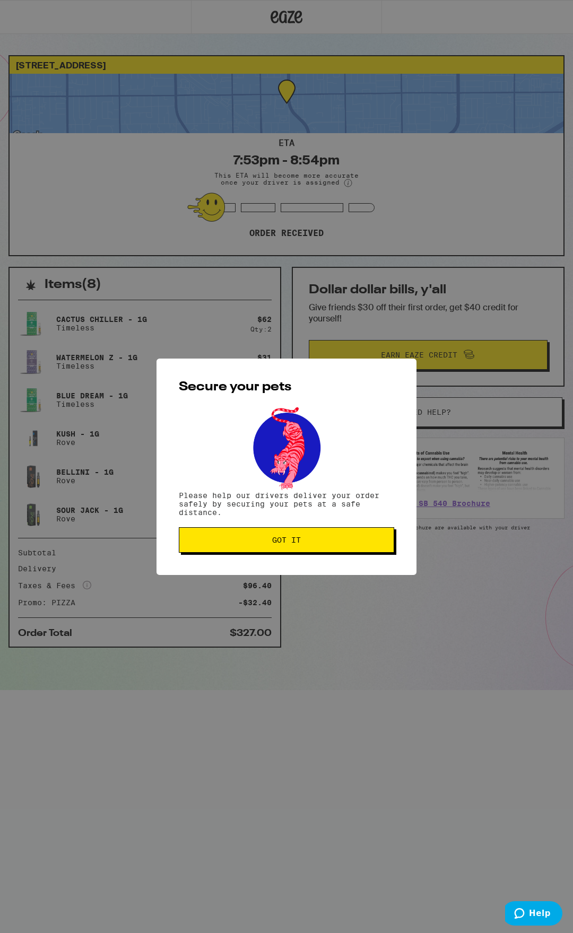
click at [328, 553] on button "Got it" at bounding box center [286, 539] width 215 height 25
